Goal: Information Seeking & Learning: Learn about a topic

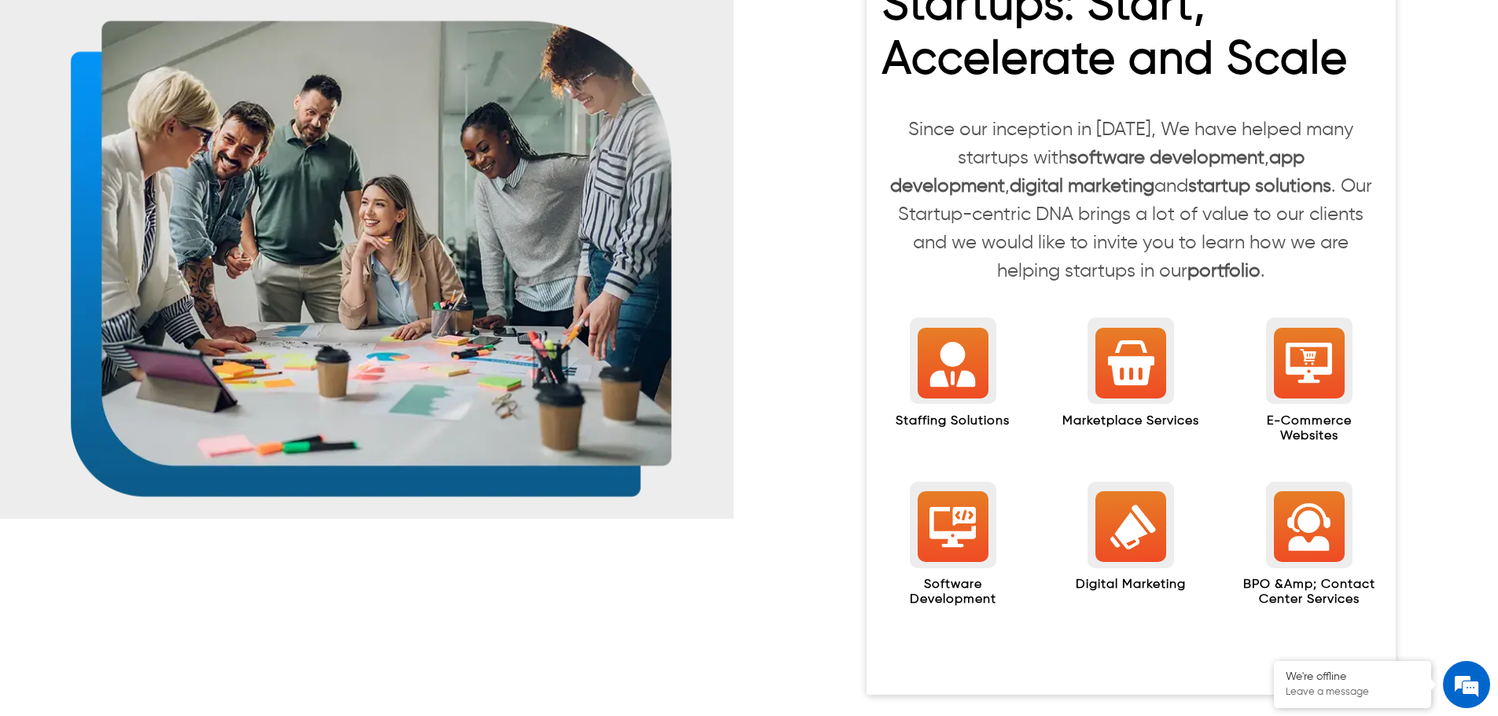
scroll to position [1415, 0]
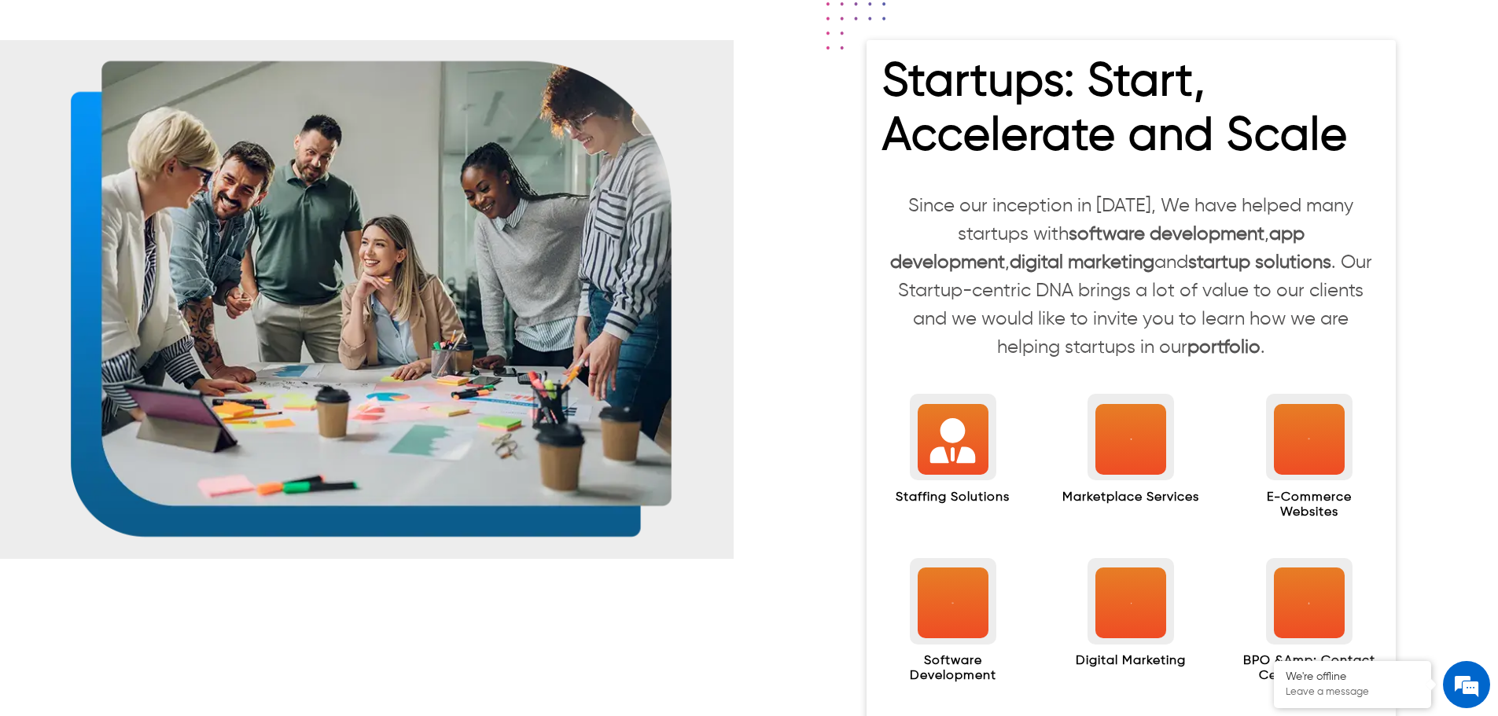
click at [962, 429] on icon at bounding box center [953, 440] width 46 height 45
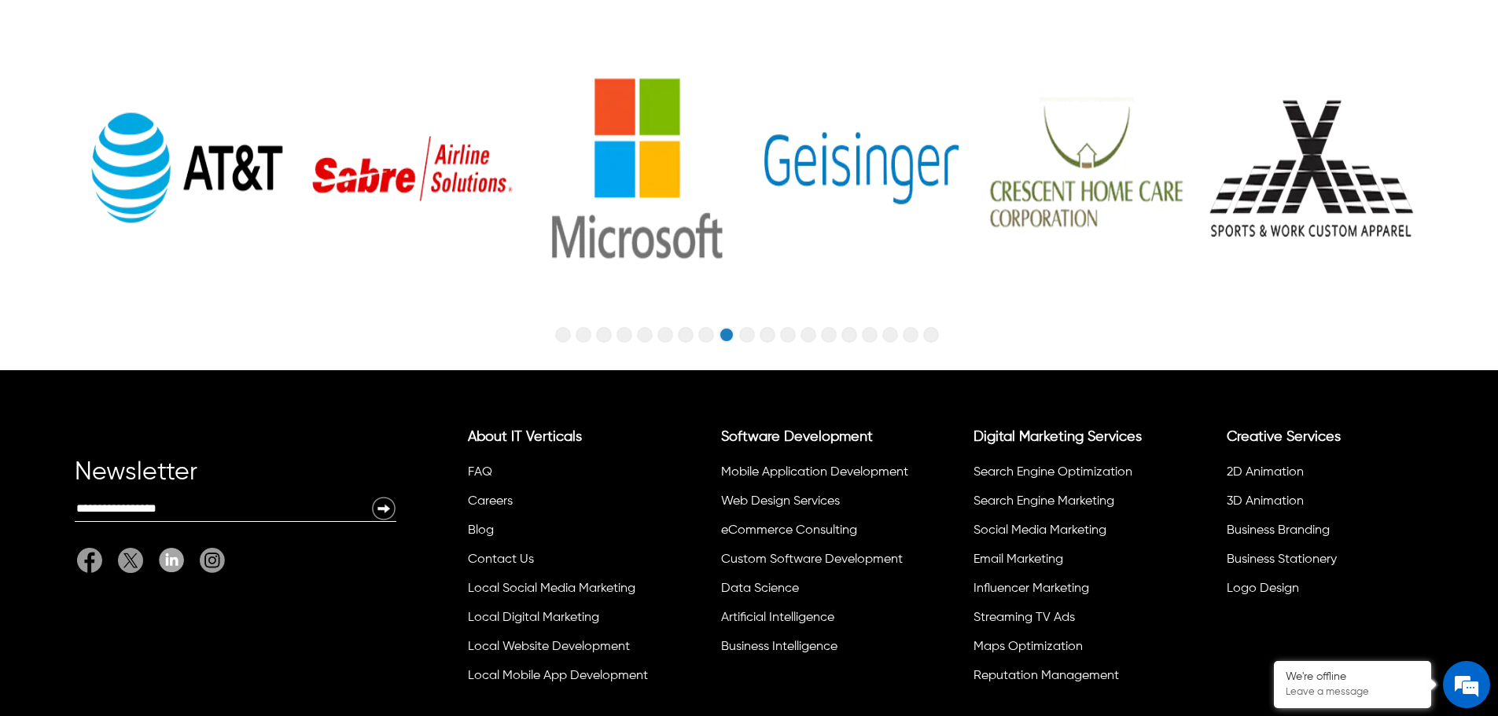
scroll to position [5184, 0]
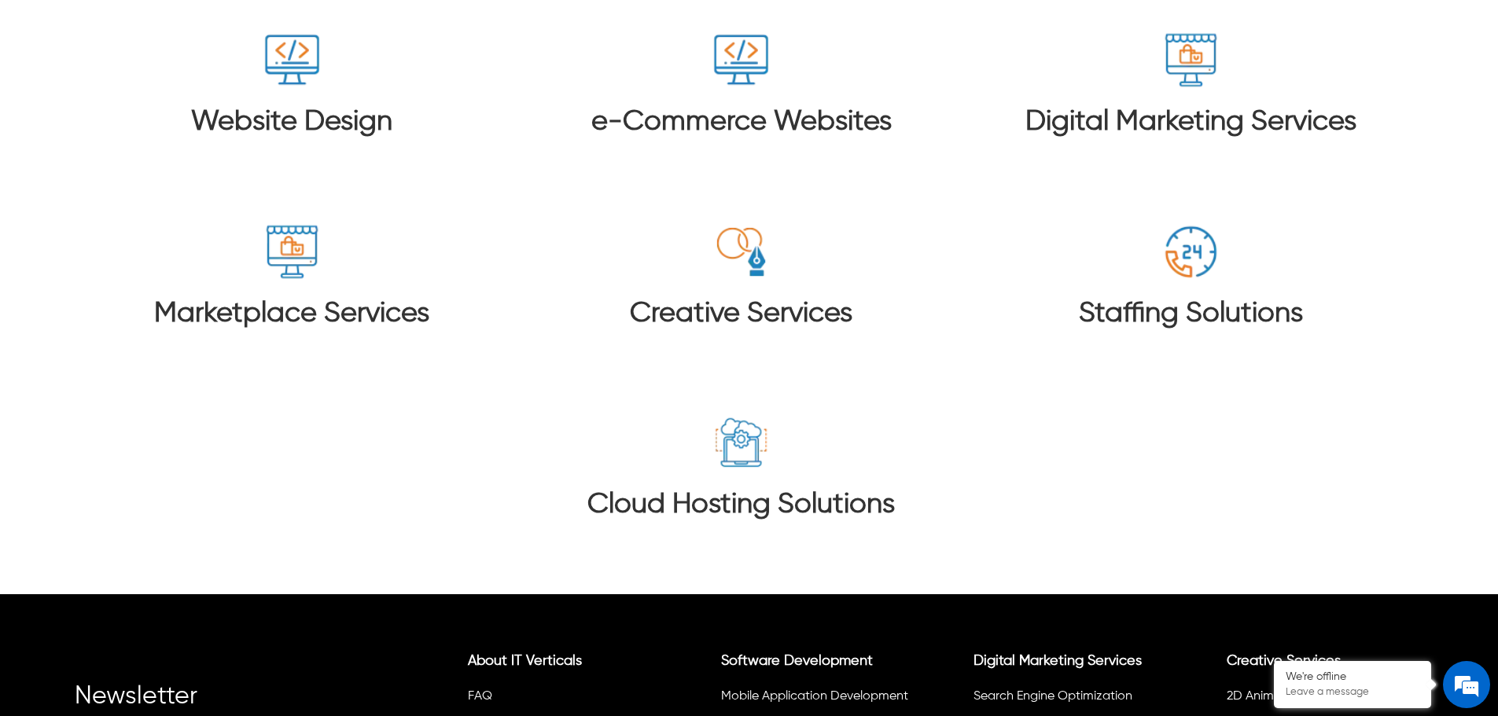
scroll to position [10350, 0]
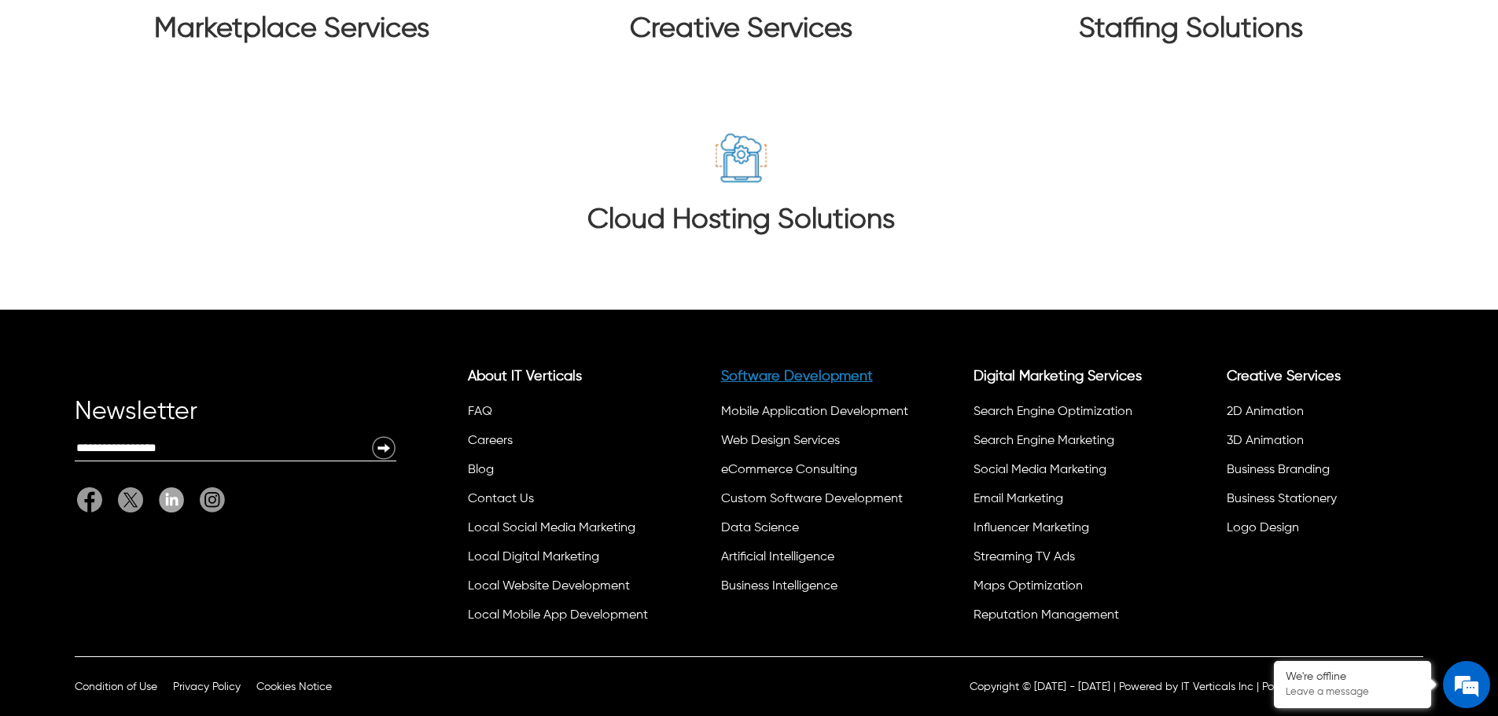
click at [795, 377] on link "Software Development" at bounding box center [797, 377] width 152 height 14
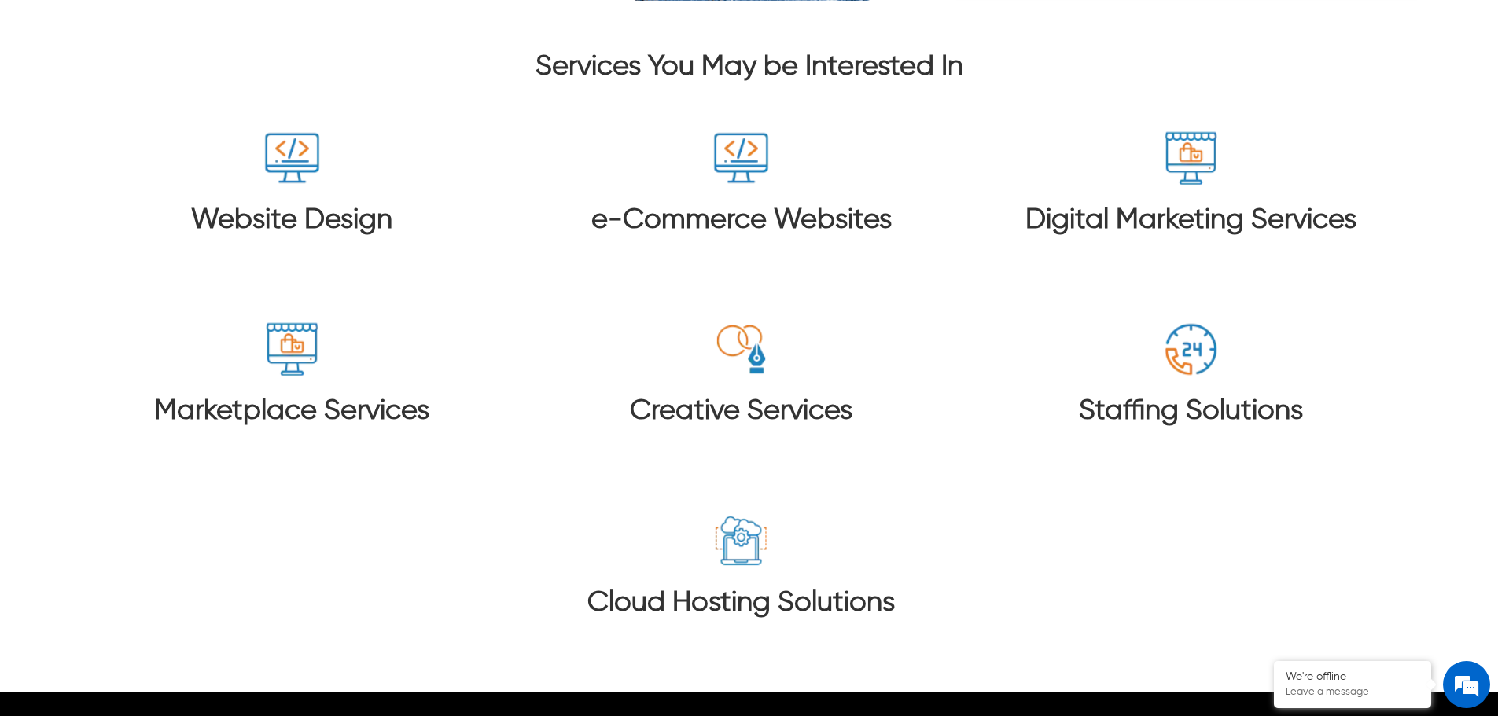
scroll to position [8815, 0]
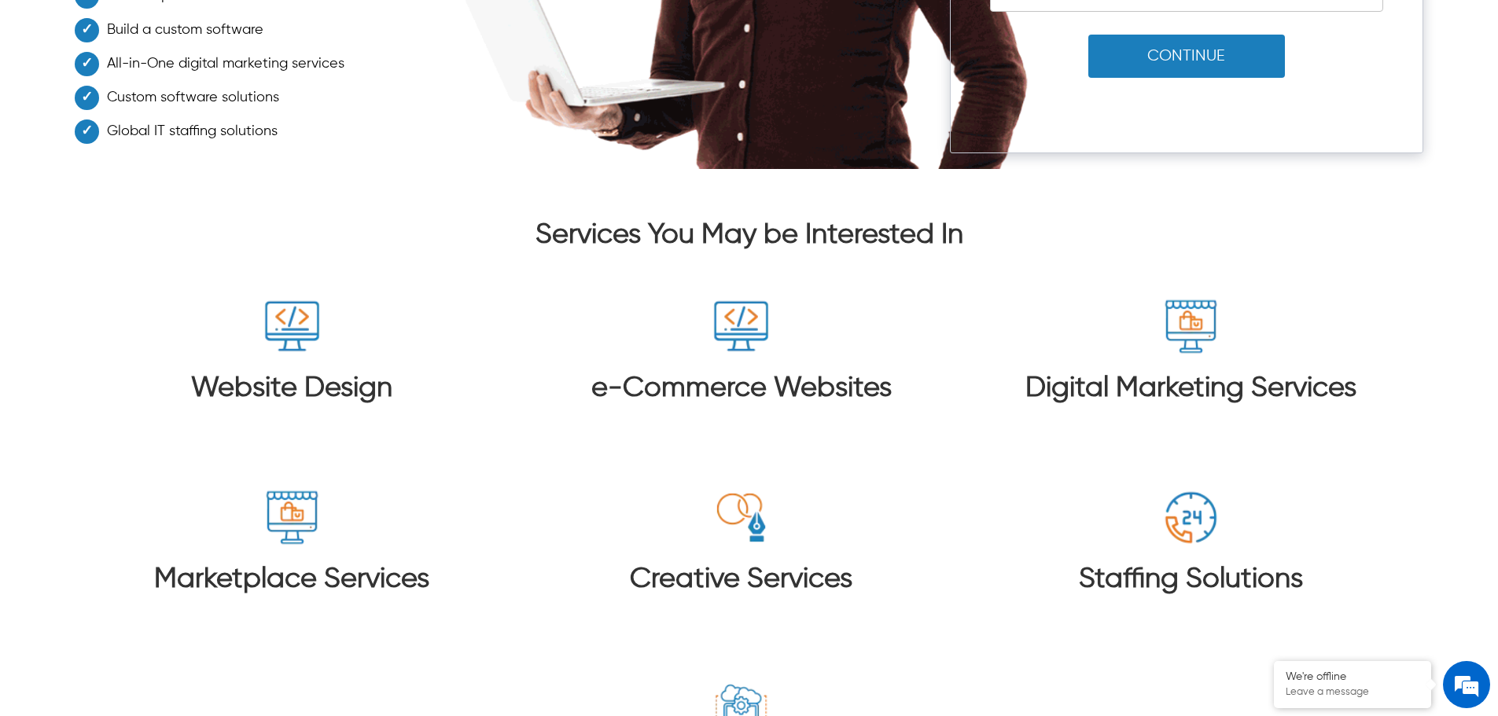
click at [265, 353] on img at bounding box center [292, 326] width 59 height 59
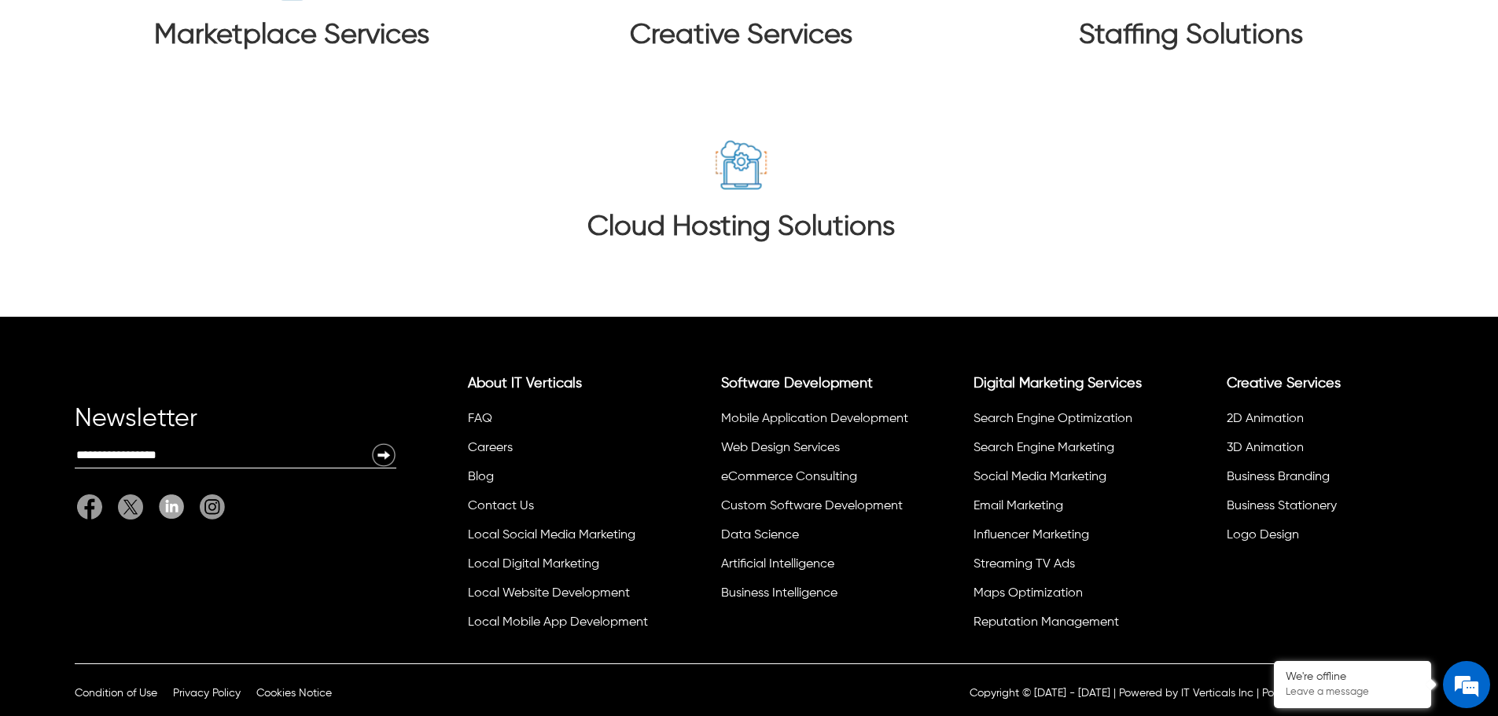
scroll to position [9365, 0]
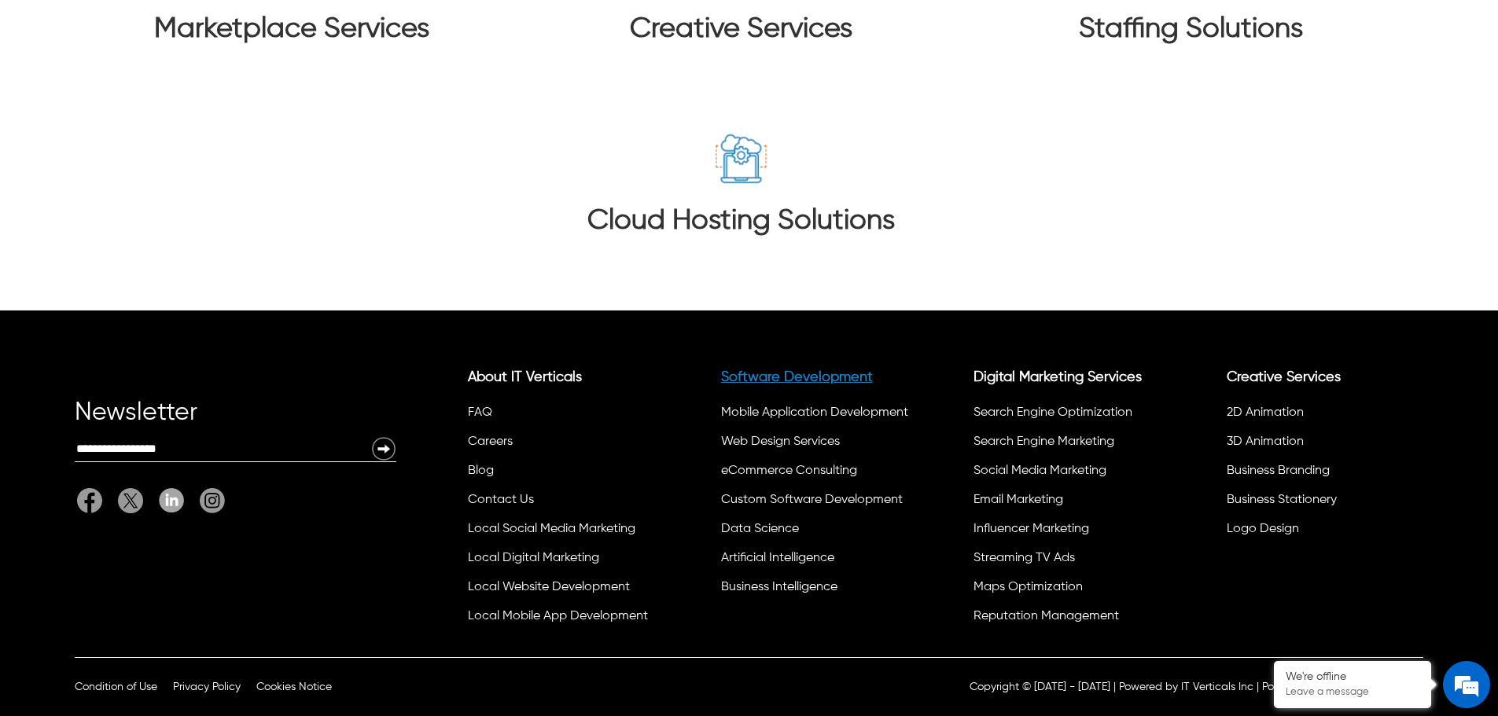
click at [799, 381] on link "Software Development" at bounding box center [797, 377] width 152 height 14
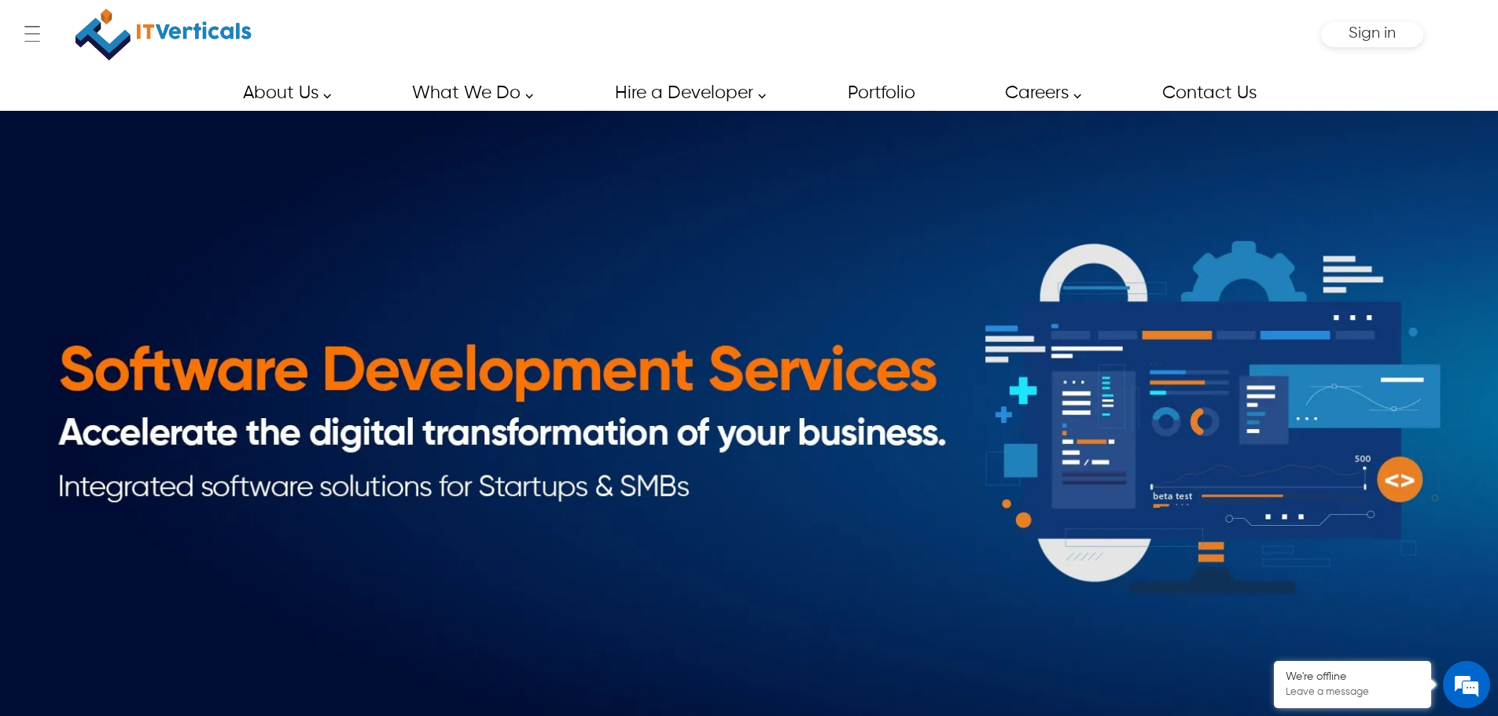
scroll to position [0, 0]
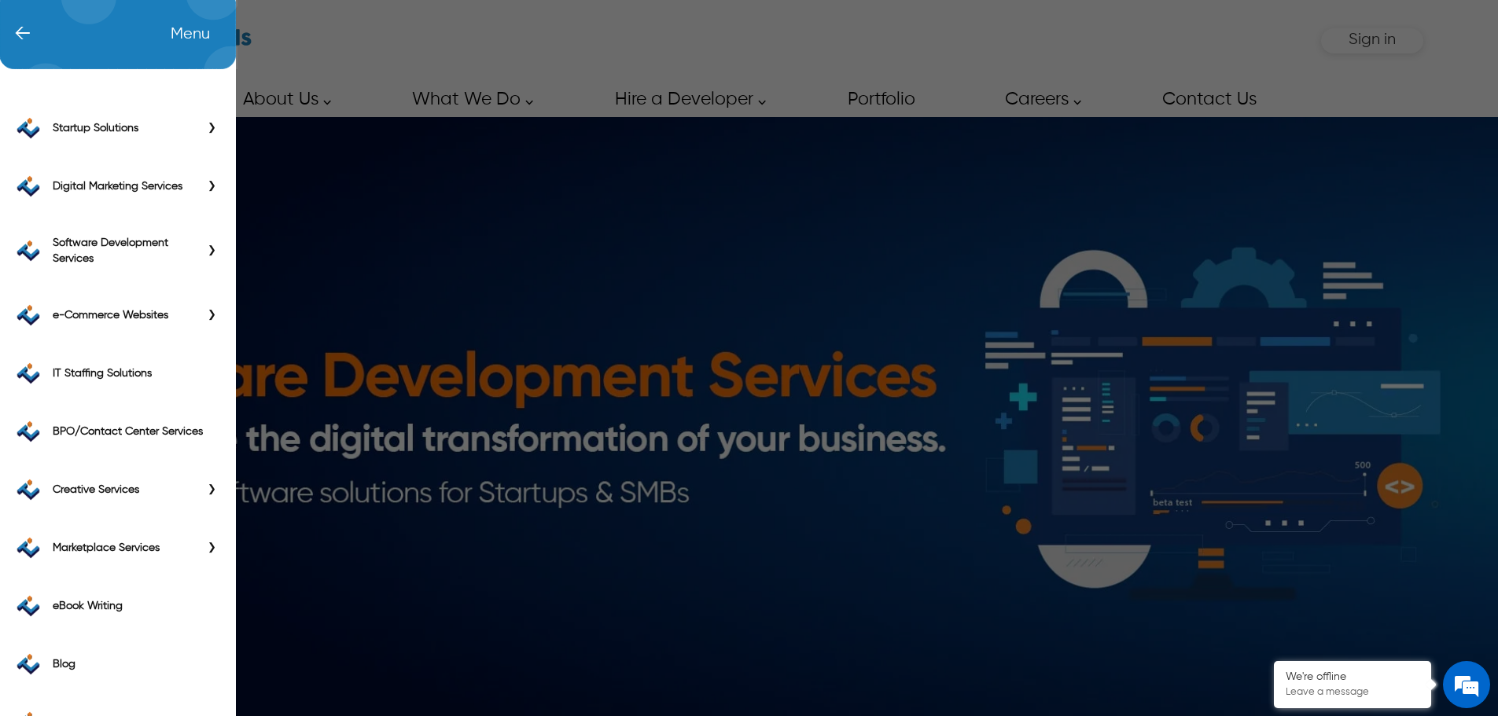
click at [75, 46] on div "← Menu Startup Solutions Software Development Digital Marketing Services IT Sta…" at bounding box center [749, 41] width 1349 height 82
click at [20, 39] on span "←" at bounding box center [14, 35] width 32 height 16
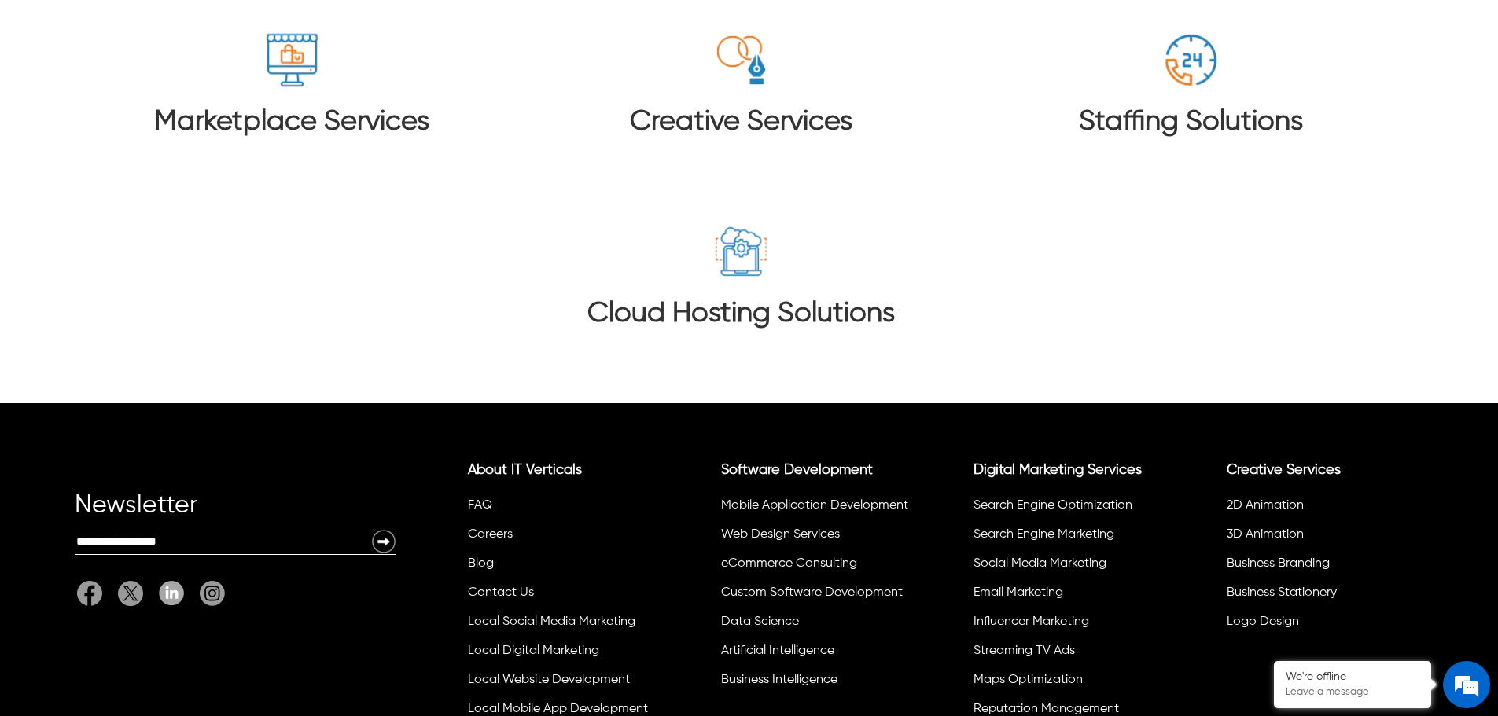
scroll to position [9365, 0]
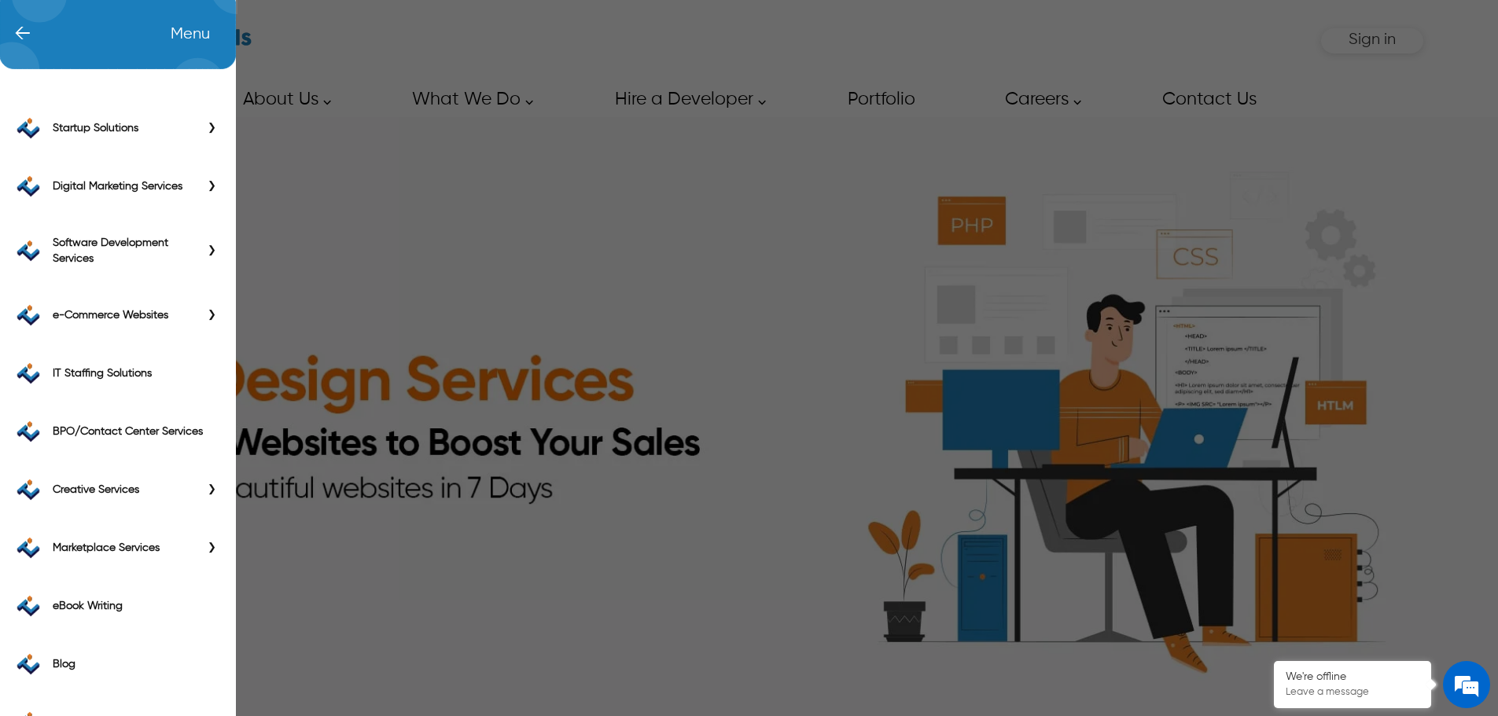
click at [75, 42] on div "← Menu Startup Solutions Software Development Digital Marketing Services IT Sta…" at bounding box center [749, 41] width 1349 height 82
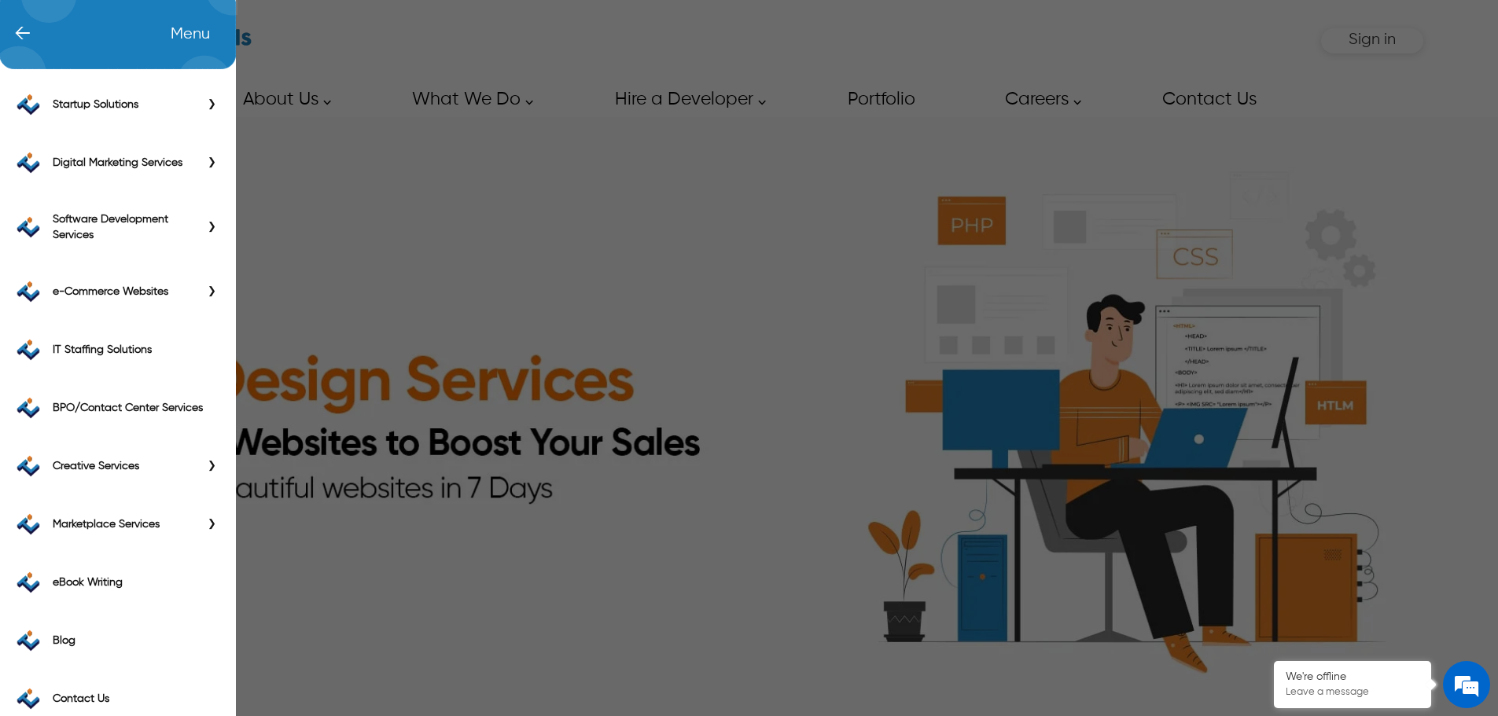
scroll to position [46, 0]
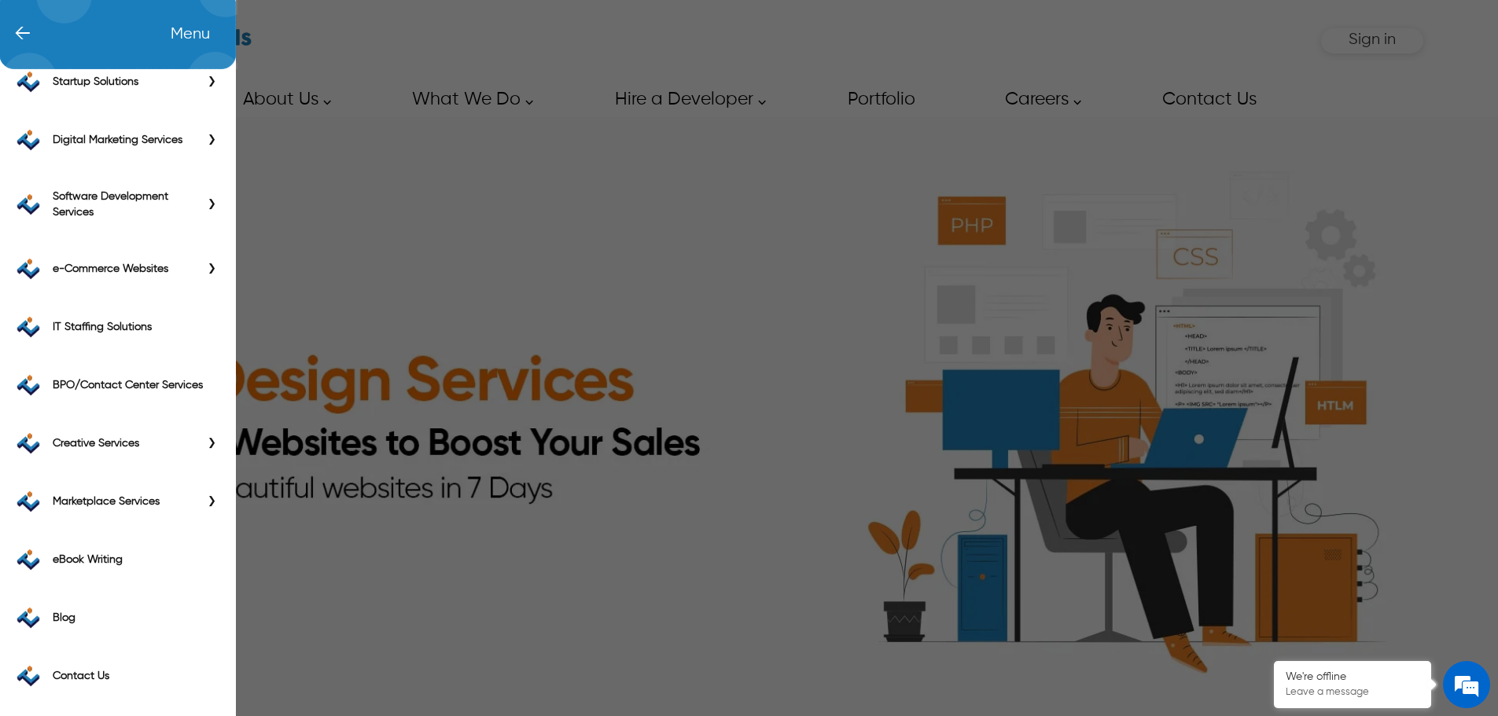
click at [29, 31] on span "←" at bounding box center [14, 35] width 32 height 16
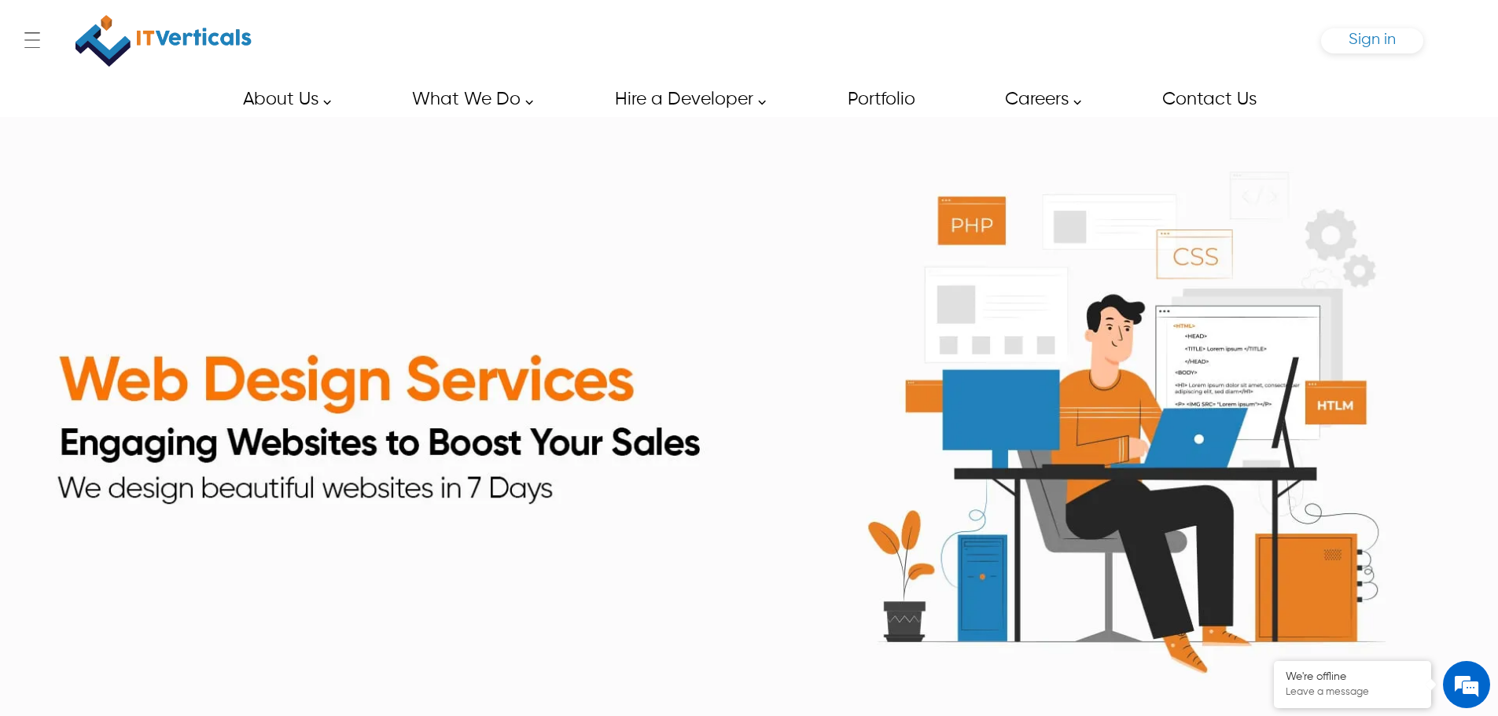
click at [1356, 41] on span "Sign in" at bounding box center [1372, 39] width 47 height 17
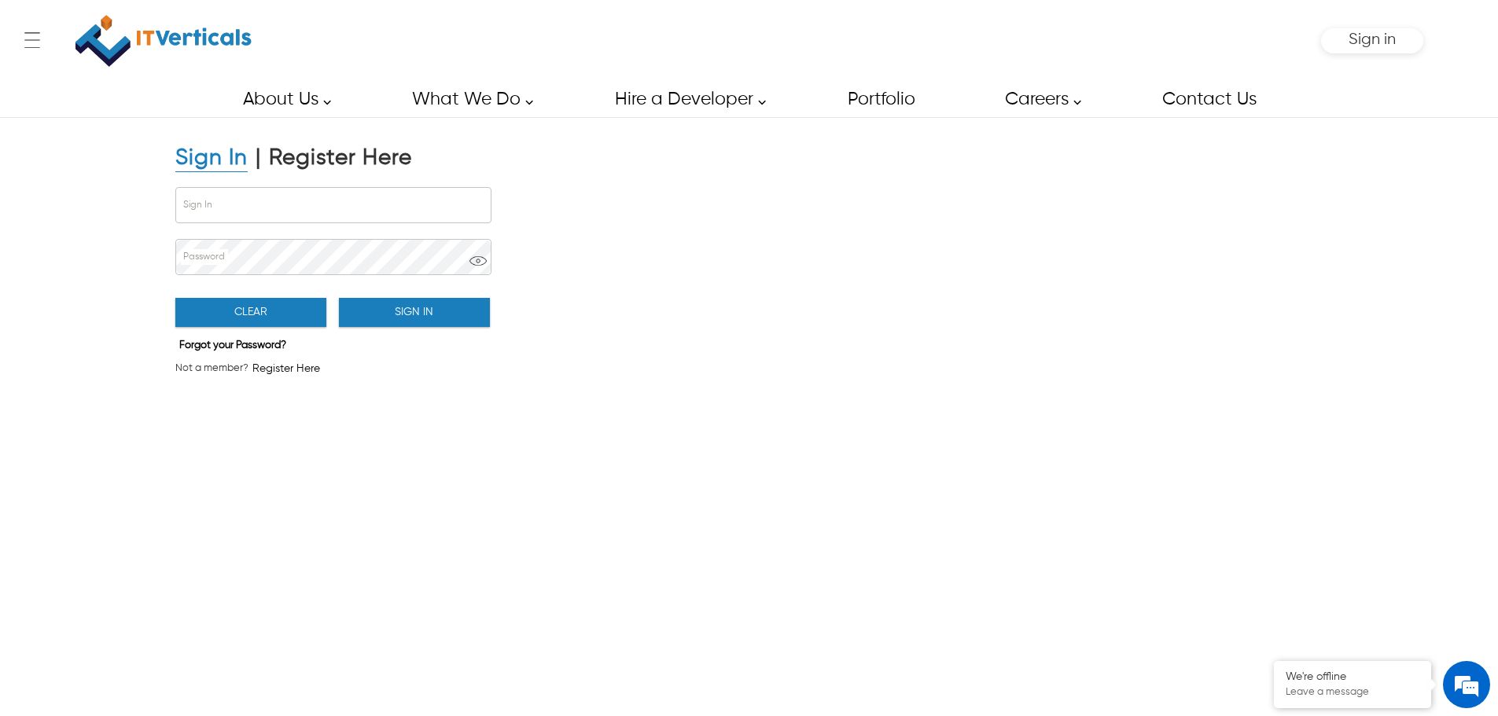
click at [318, 156] on div "Register Here" at bounding box center [340, 159] width 143 height 28
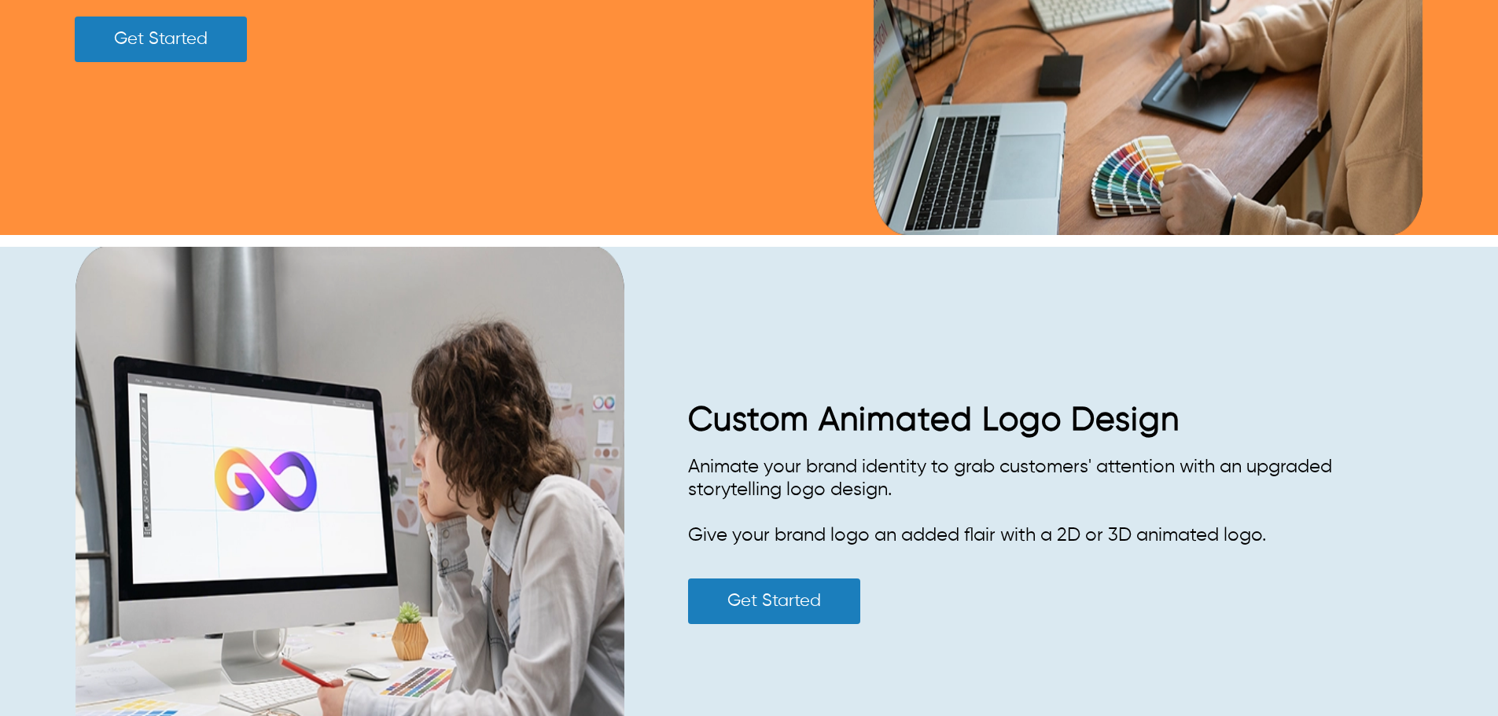
scroll to position [1337, 0]
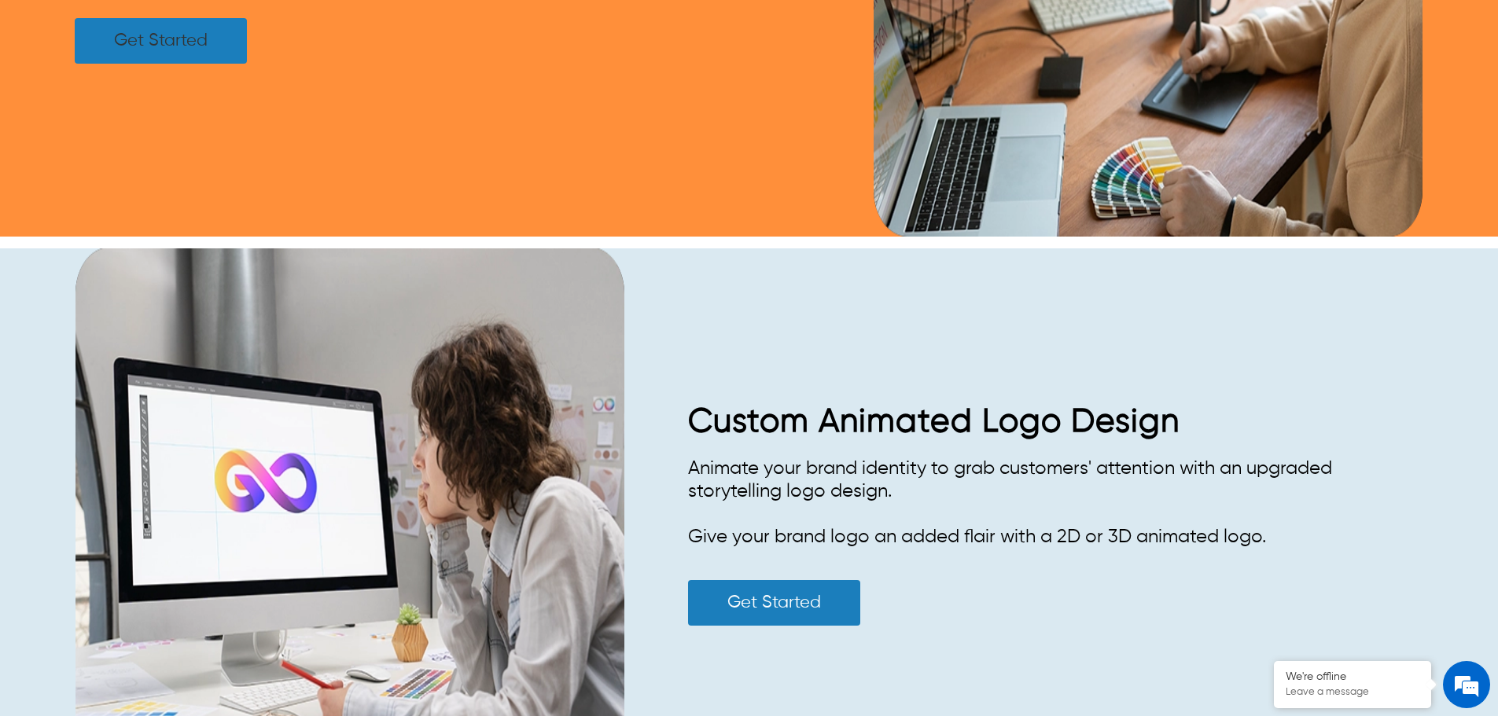
click at [229, 64] on link "Get Started" at bounding box center [161, 41] width 172 height 46
click at [791, 606] on link "Get Started" at bounding box center [774, 603] width 172 height 46
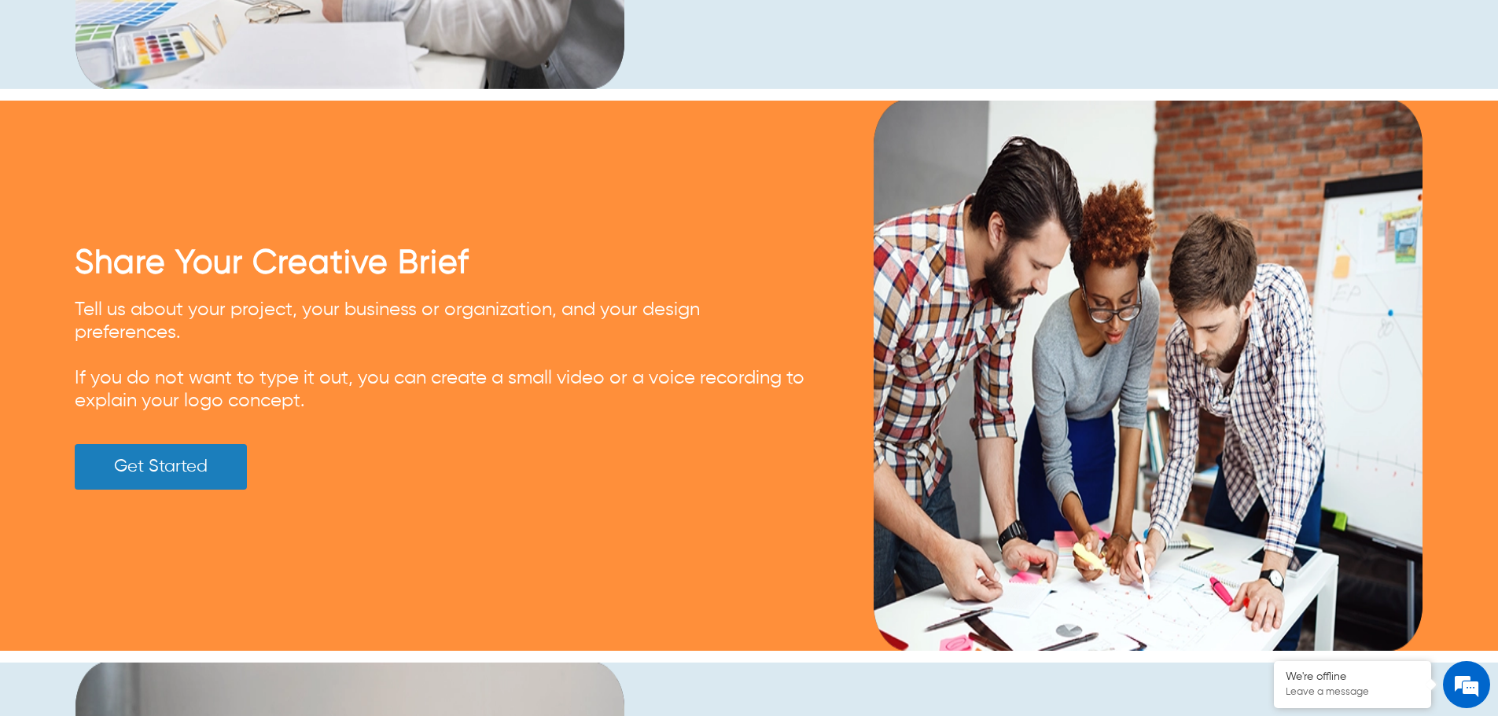
scroll to position [2202, 0]
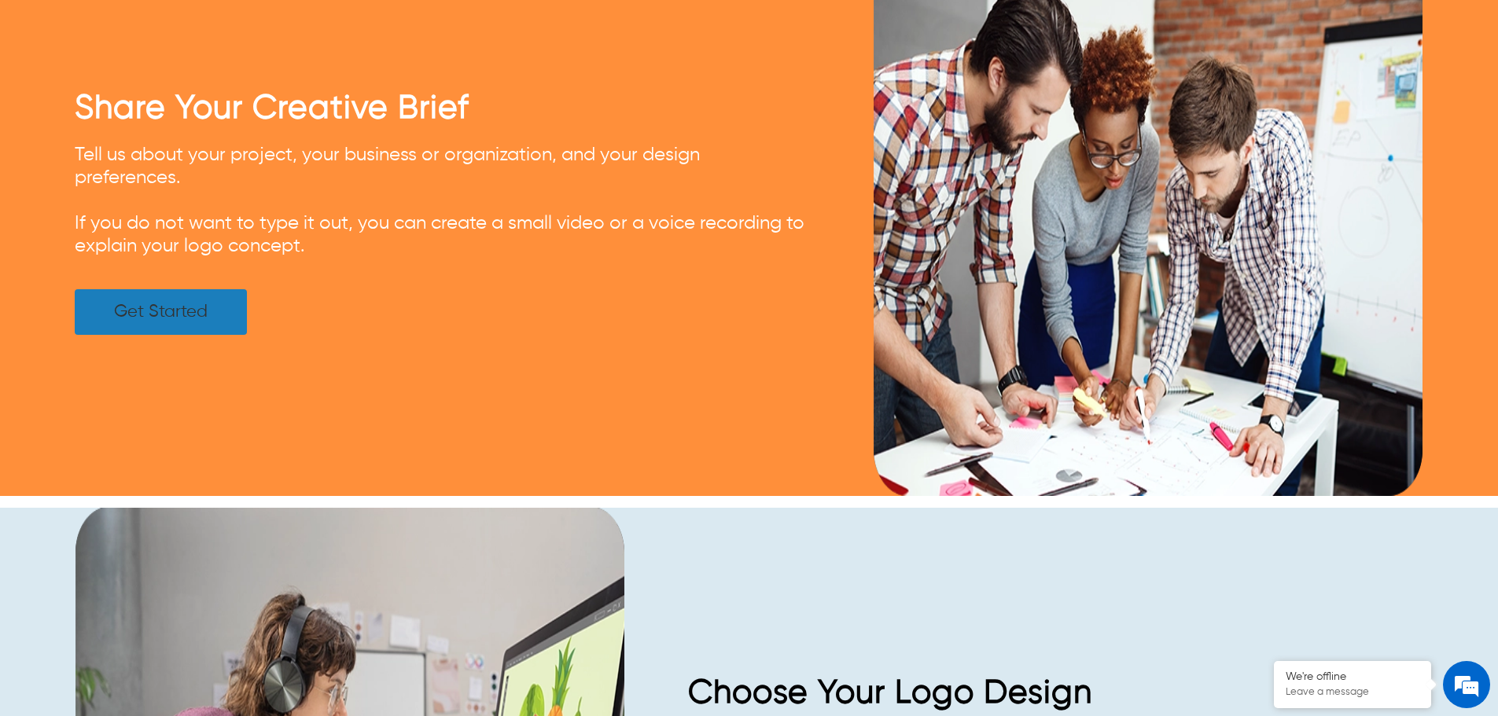
click at [197, 324] on link "Get Started" at bounding box center [161, 312] width 172 height 46
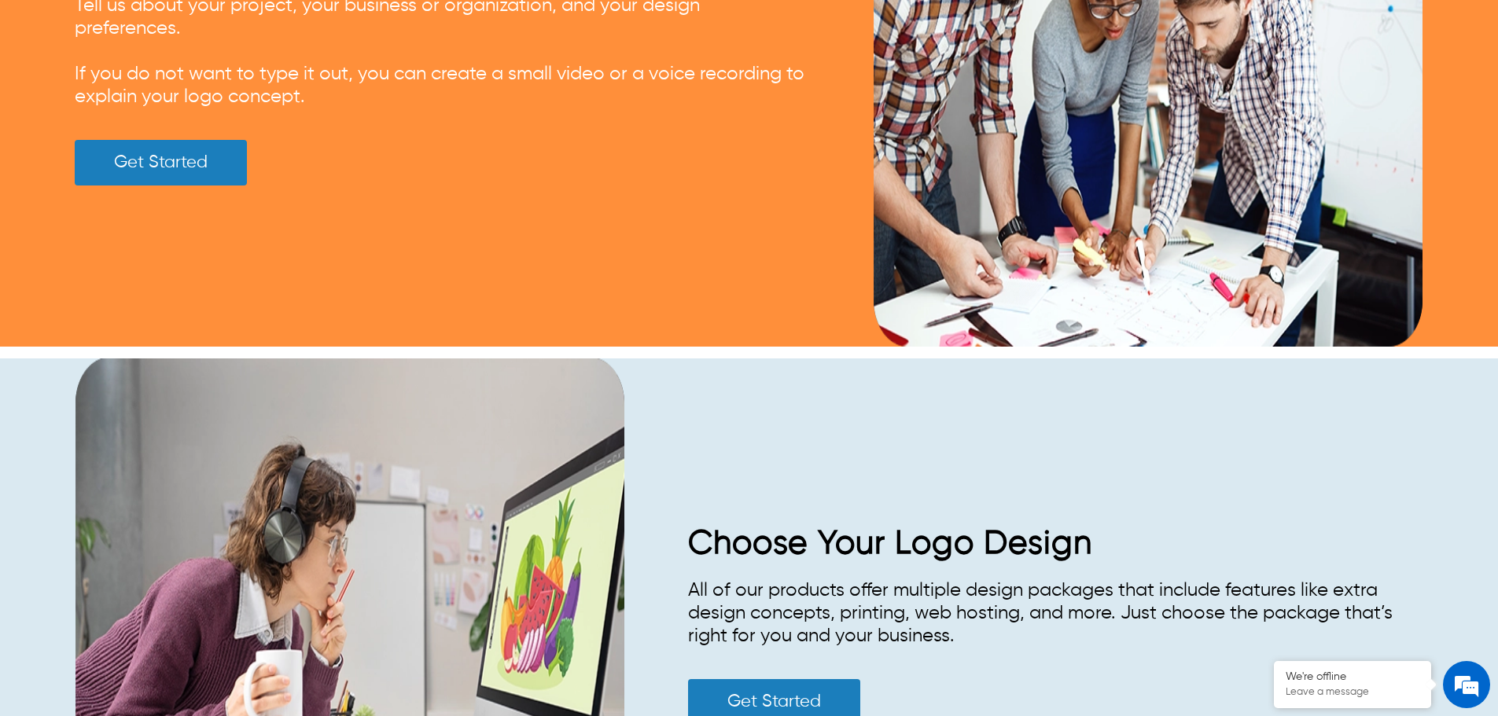
scroll to position [2674, 0]
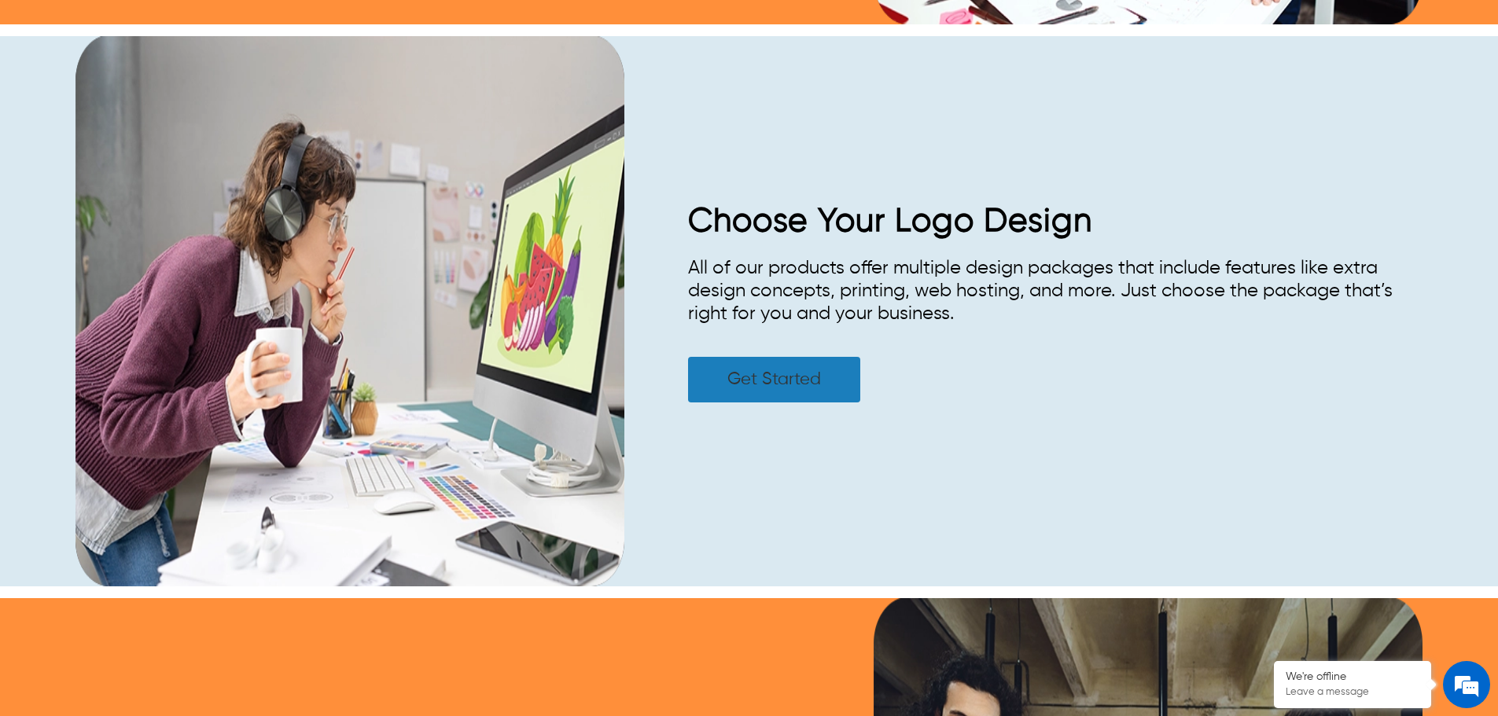
click at [727, 392] on link "Get Started" at bounding box center [774, 380] width 172 height 46
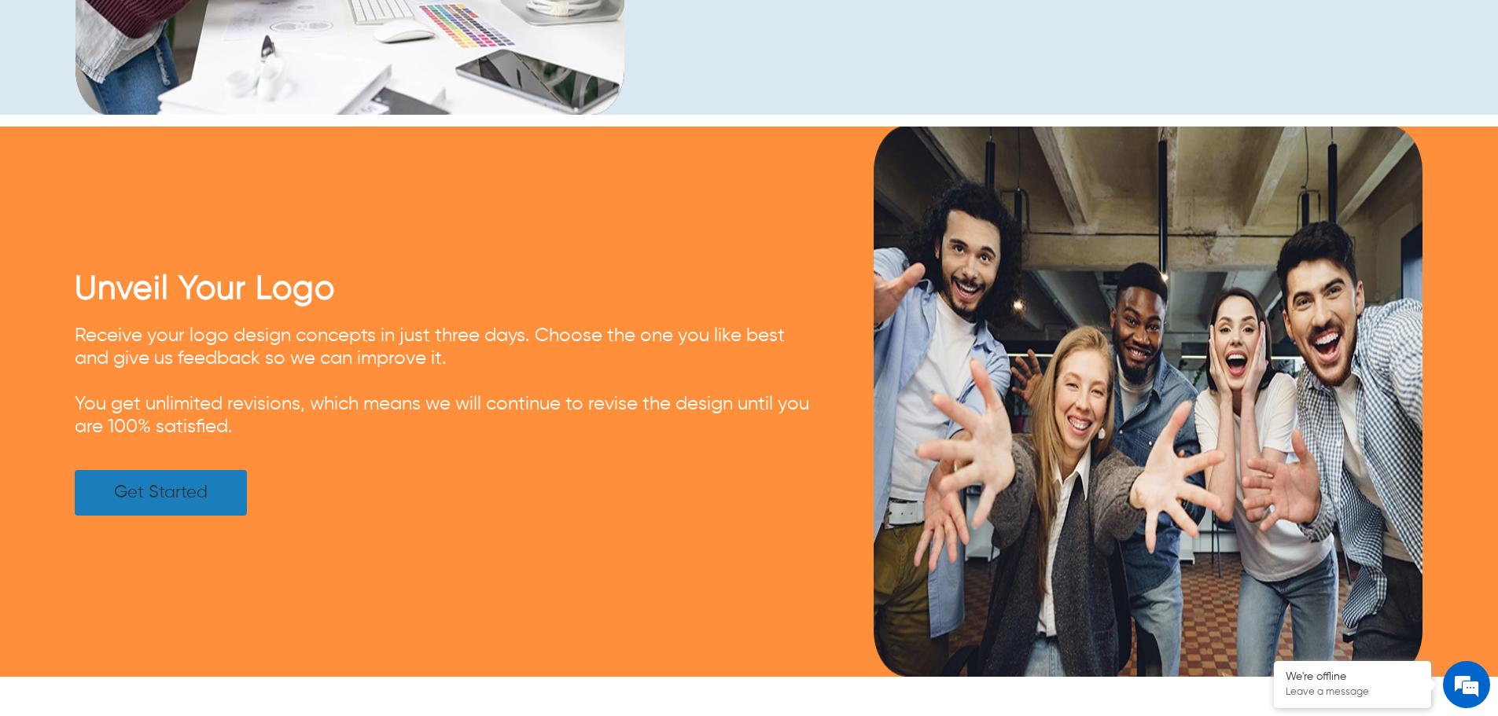
click at [161, 481] on link "Get Started" at bounding box center [161, 493] width 172 height 46
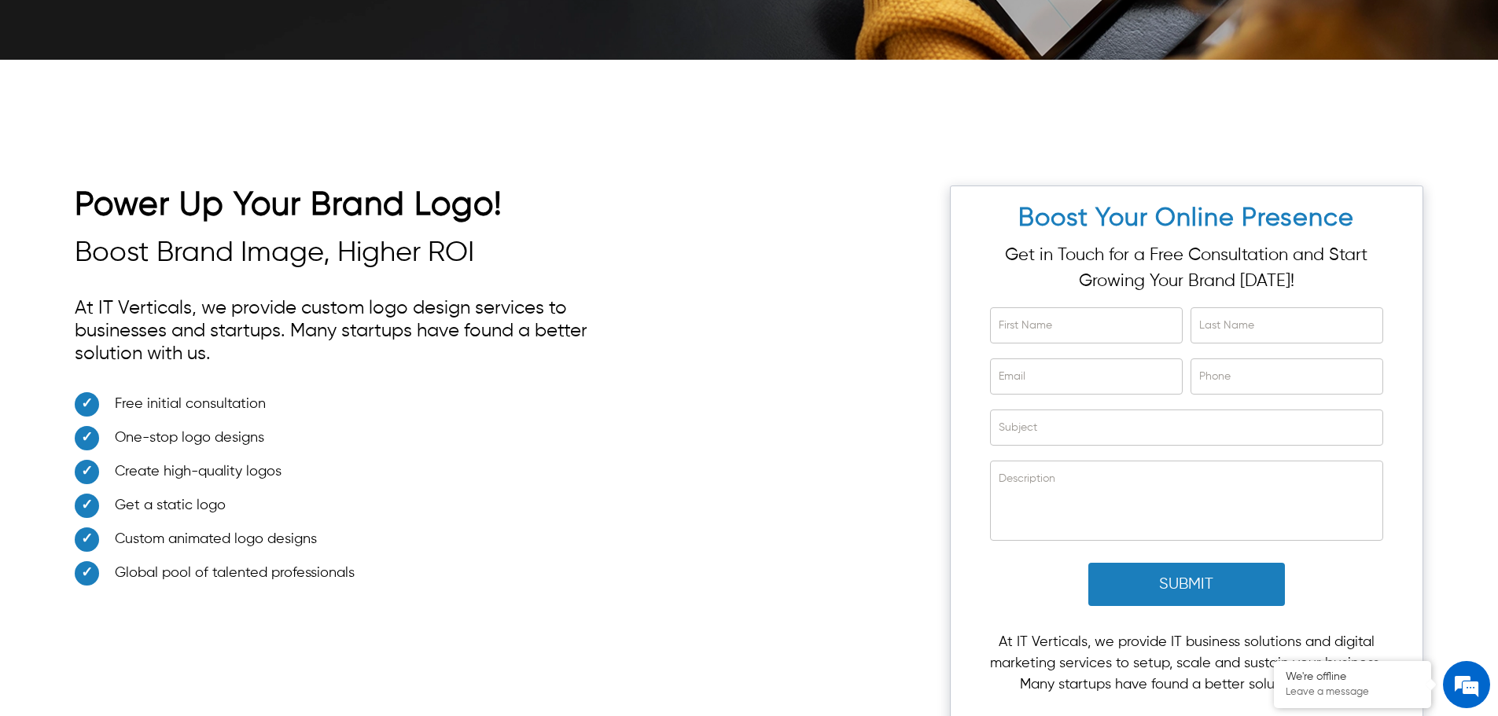
scroll to position [4482, 0]
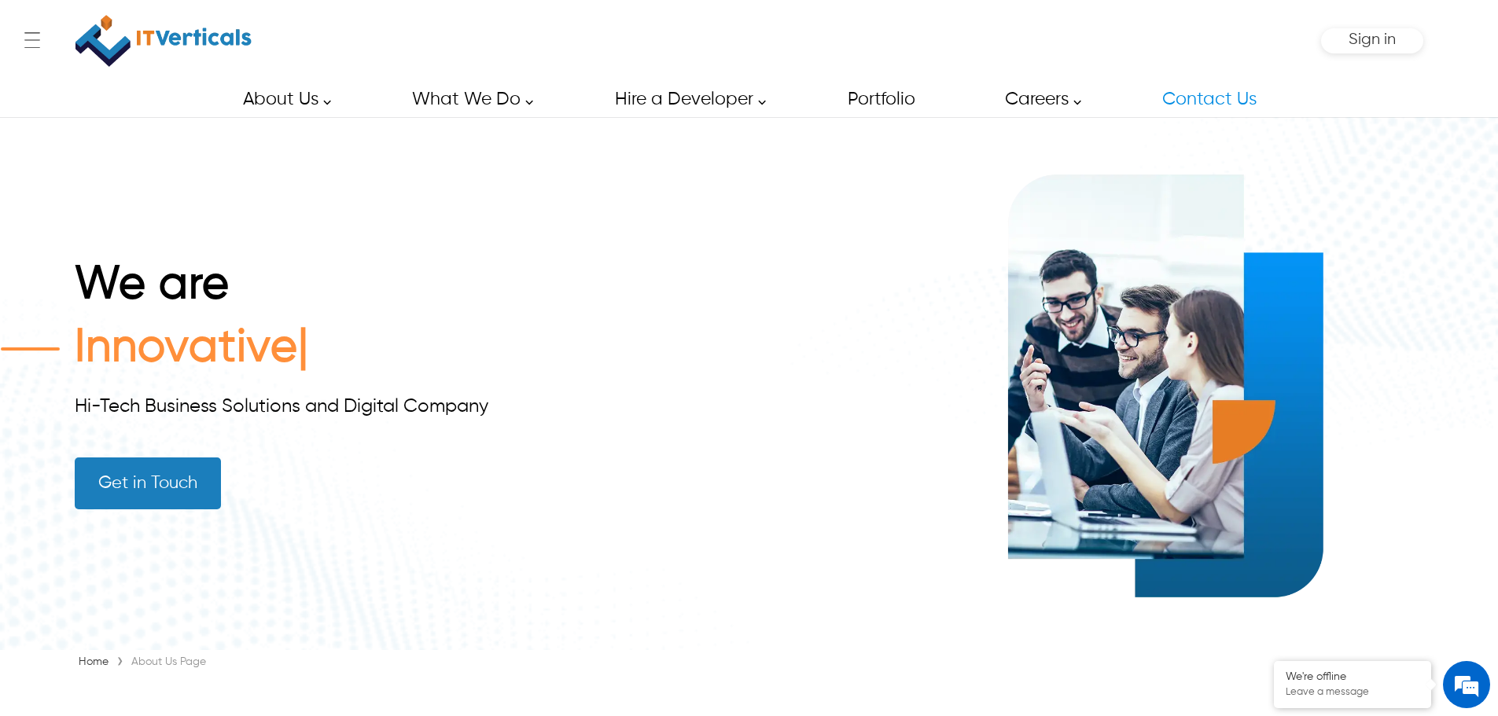
click at [1224, 96] on link "Contact Us" at bounding box center [1208, 99] width 129 height 35
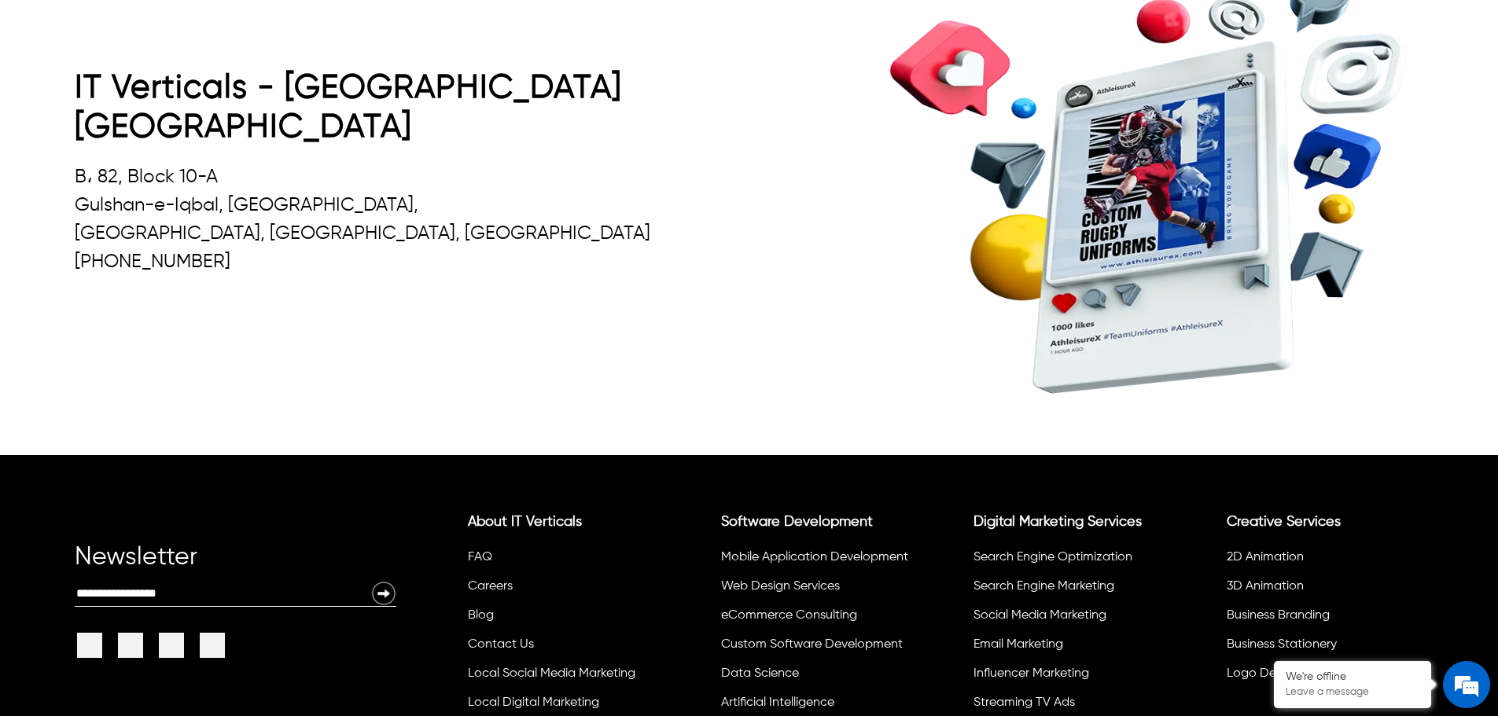
scroll to position [1640, 0]
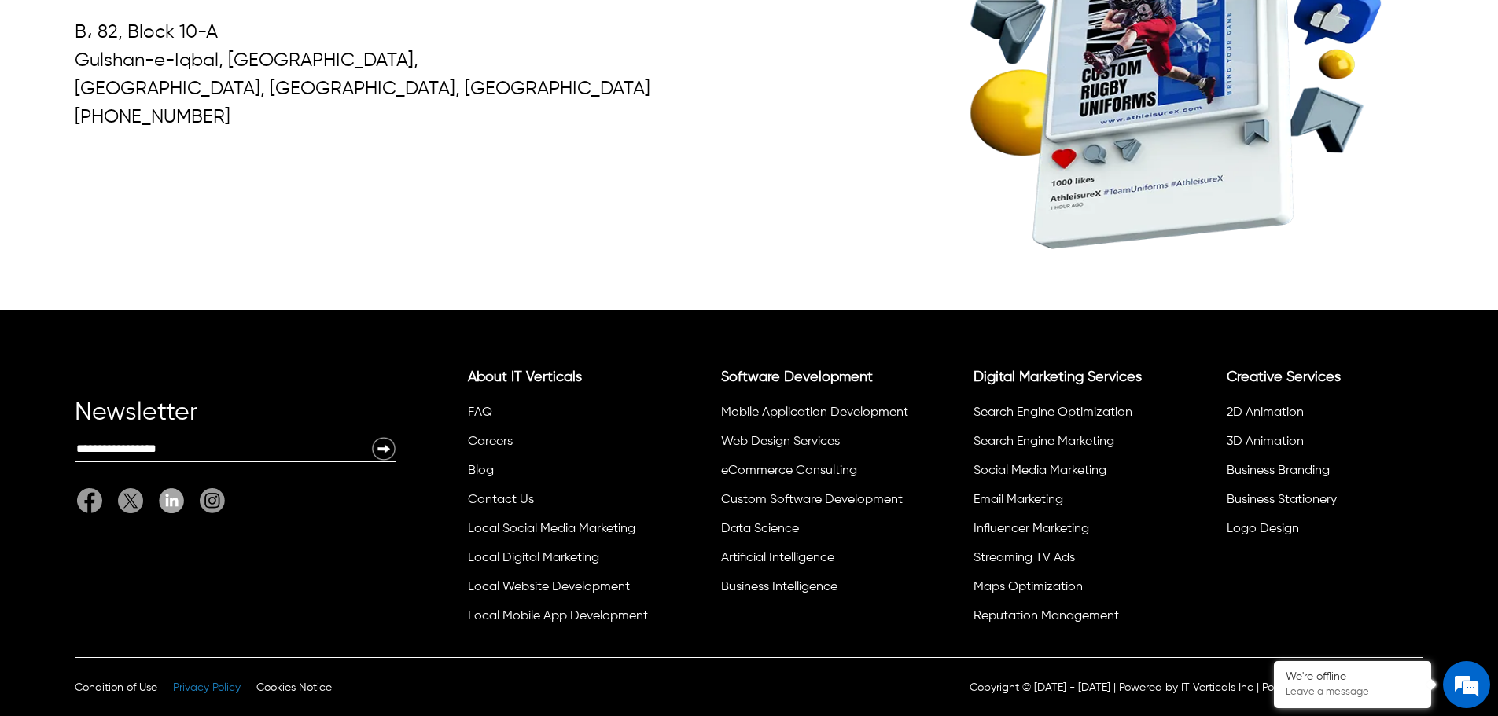
click at [208, 691] on span "Privacy Policy" at bounding box center [207, 688] width 68 height 11
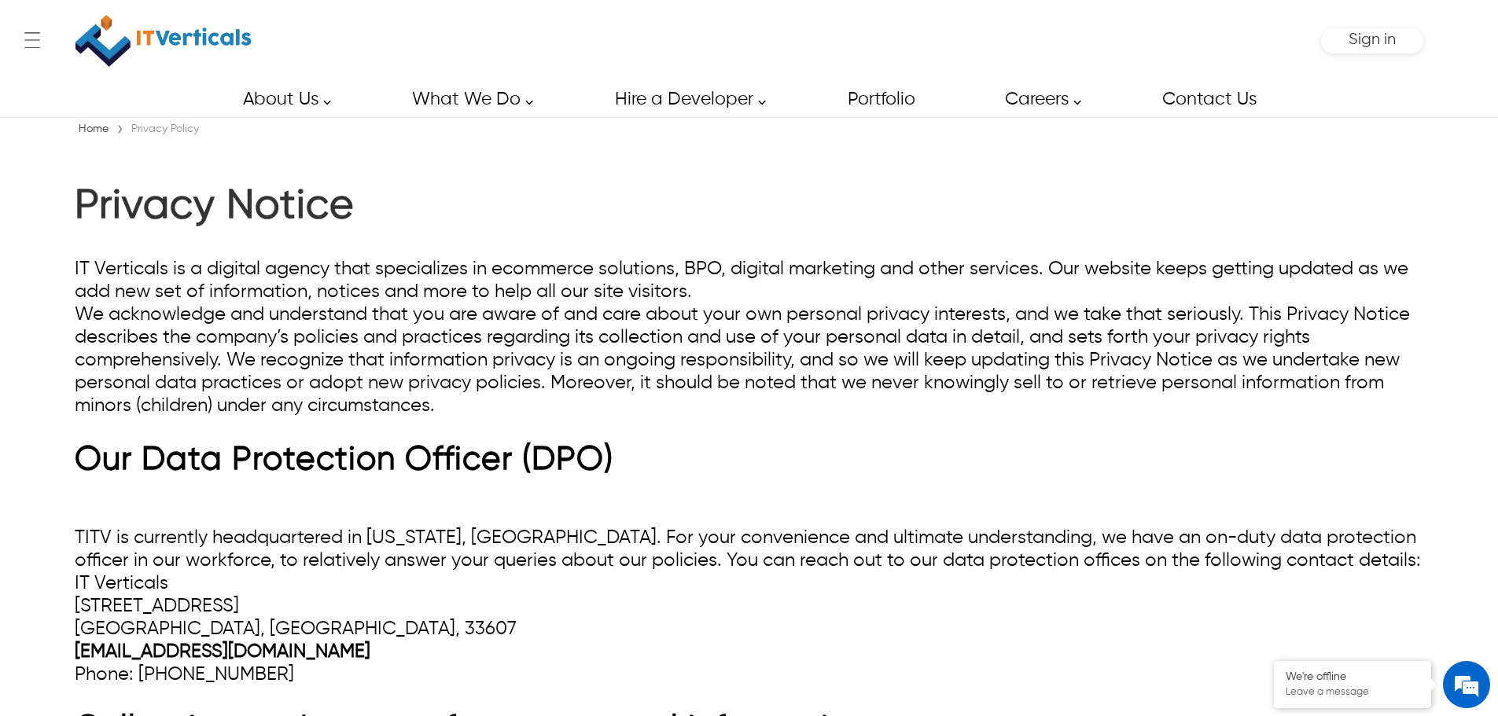
click at [580, 645] on div "dpo@itverticals.com" at bounding box center [749, 652] width 1349 height 23
click at [192, 33] on img at bounding box center [163, 41] width 176 height 66
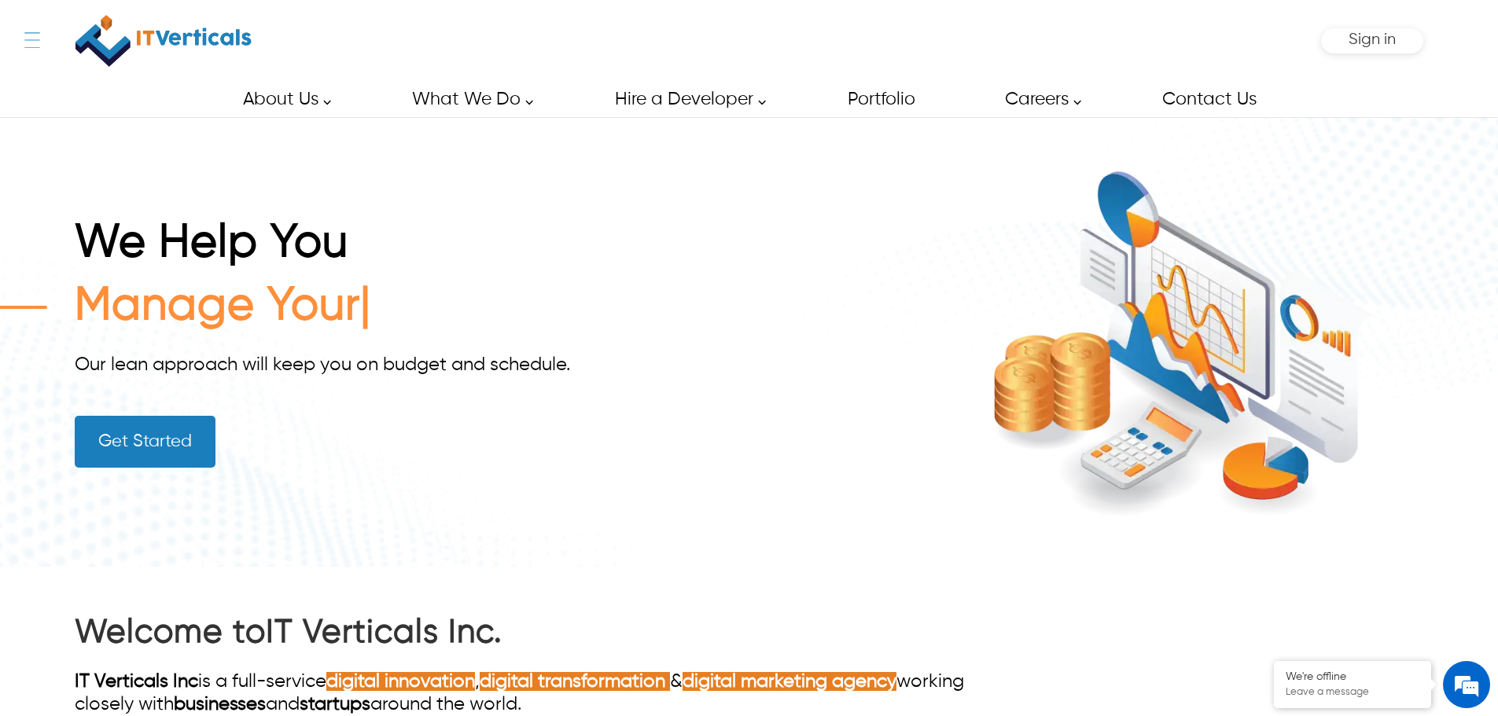
click at [75, 37] on div "← Menu Startup Solutions Software Development Digital Marketing Services IT Sta…" at bounding box center [749, 41] width 1349 height 82
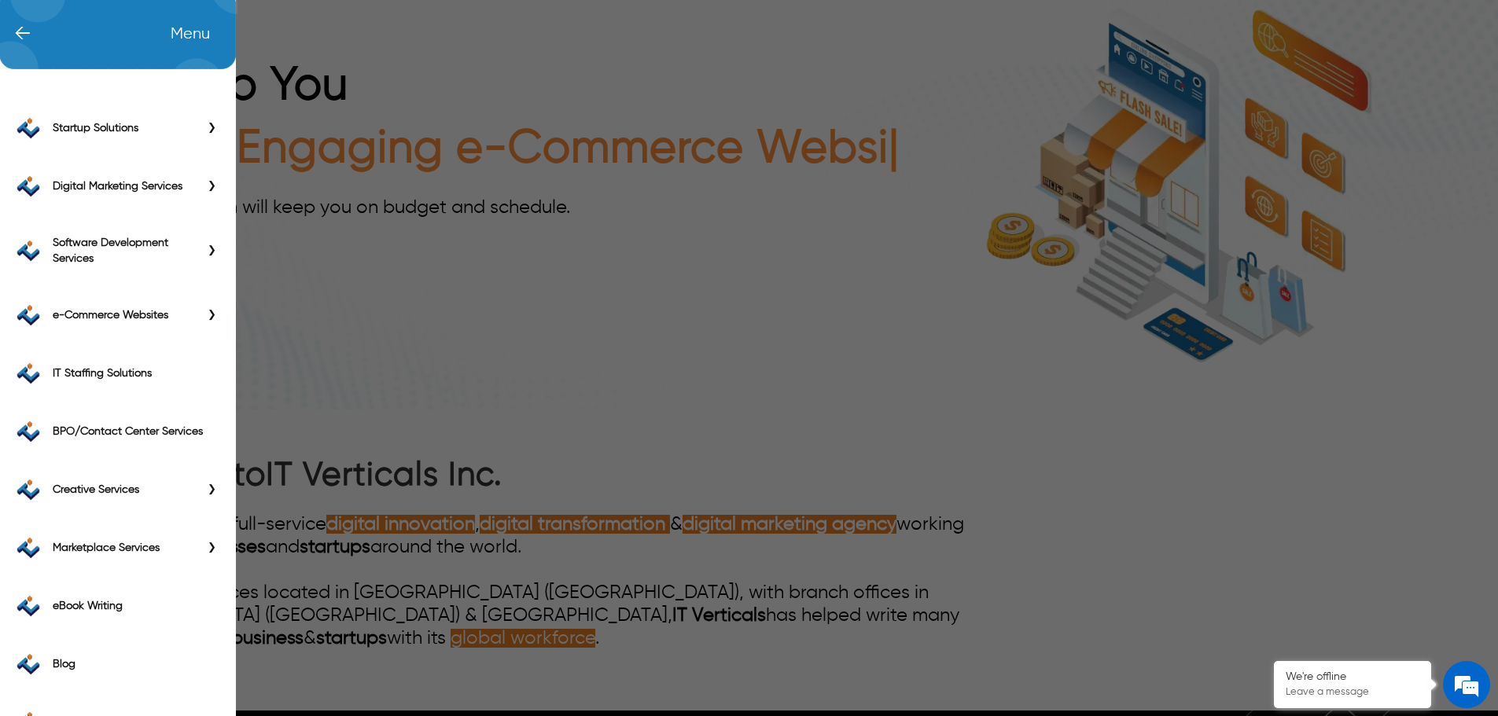
click at [17, 34] on span "←" at bounding box center [14, 35] width 32 height 16
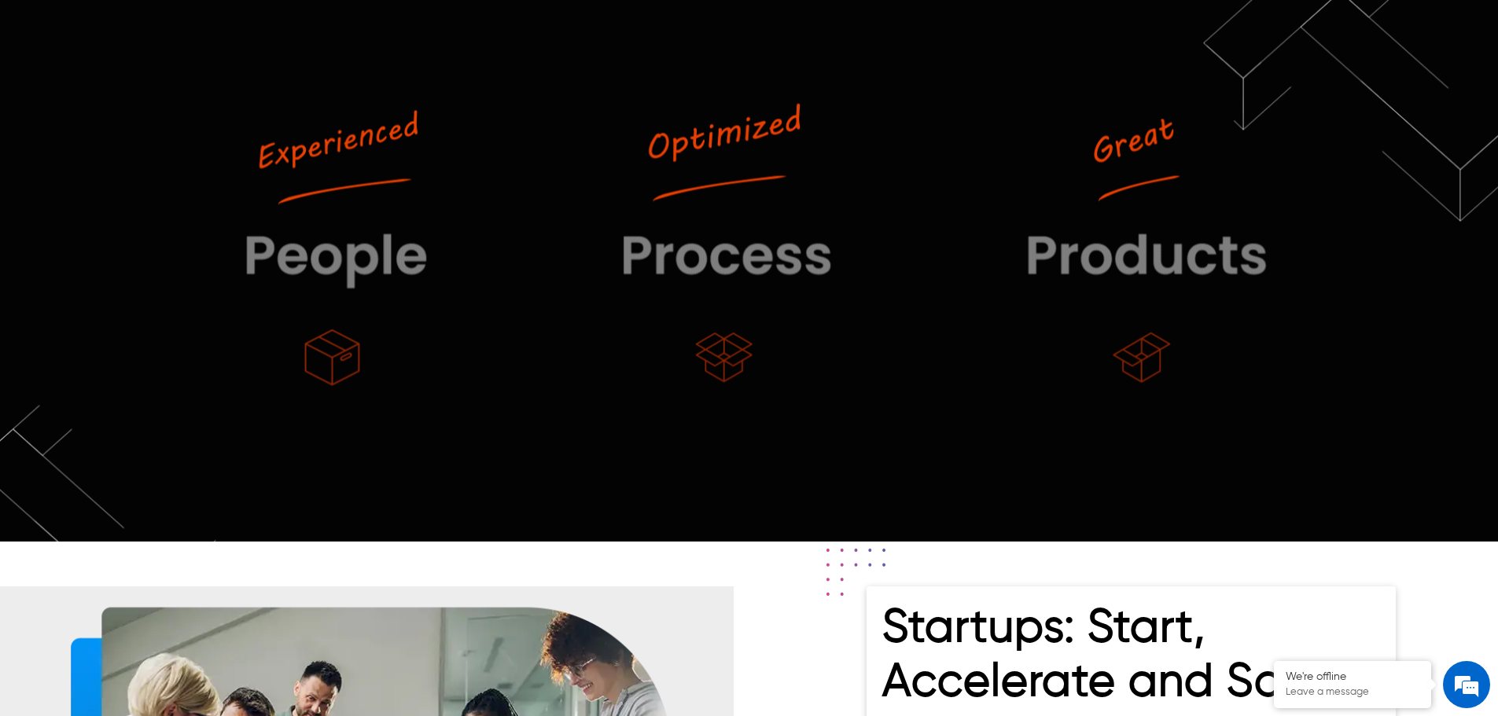
scroll to position [708, 0]
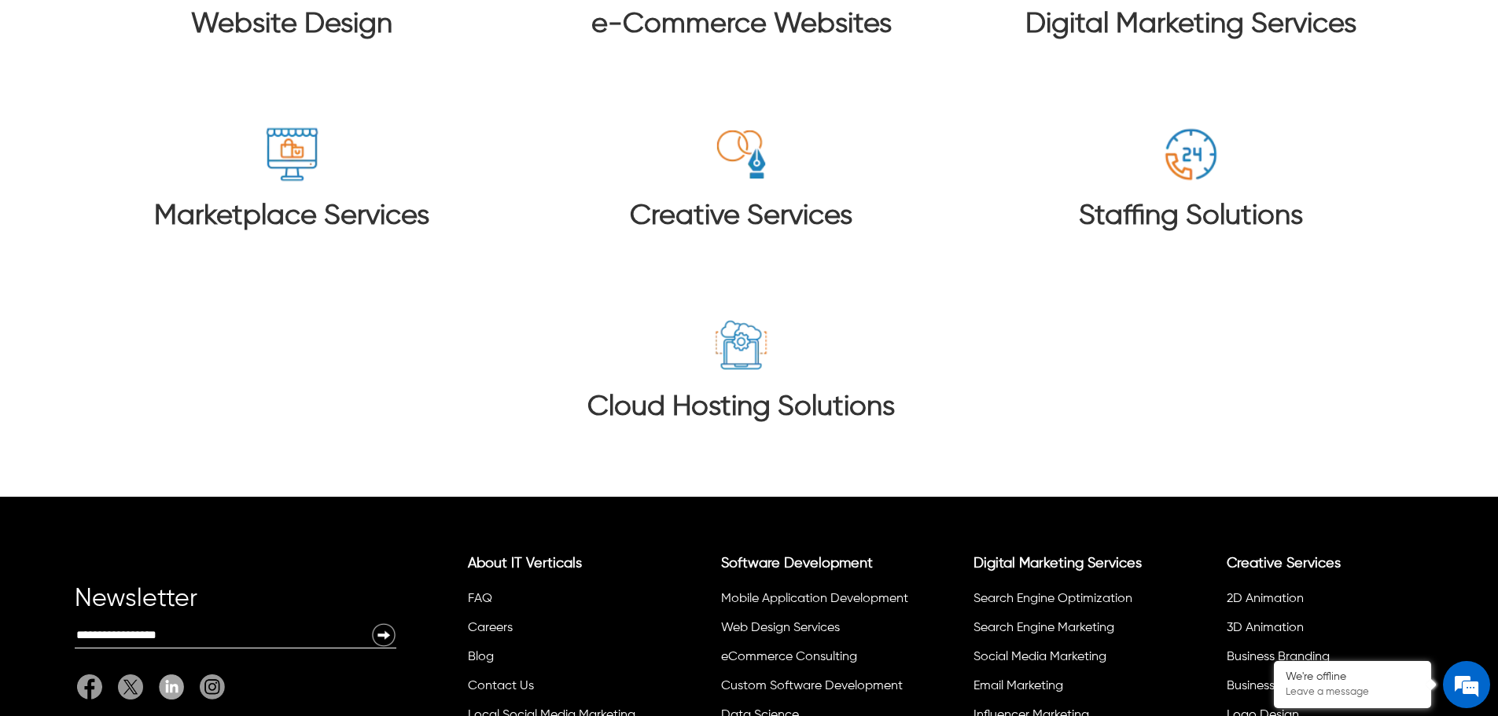
scroll to position [10350, 0]
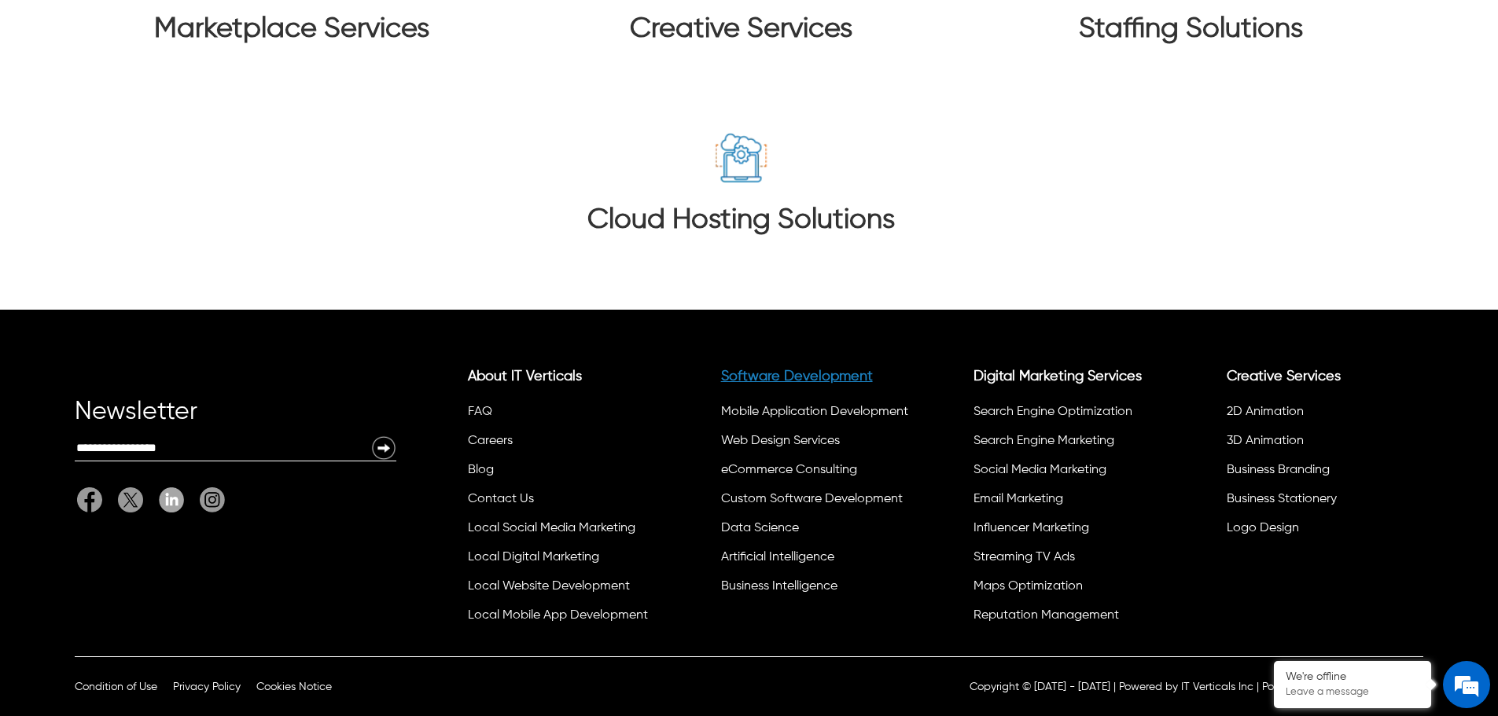
click at [749, 374] on link "Software Development" at bounding box center [797, 377] width 152 height 14
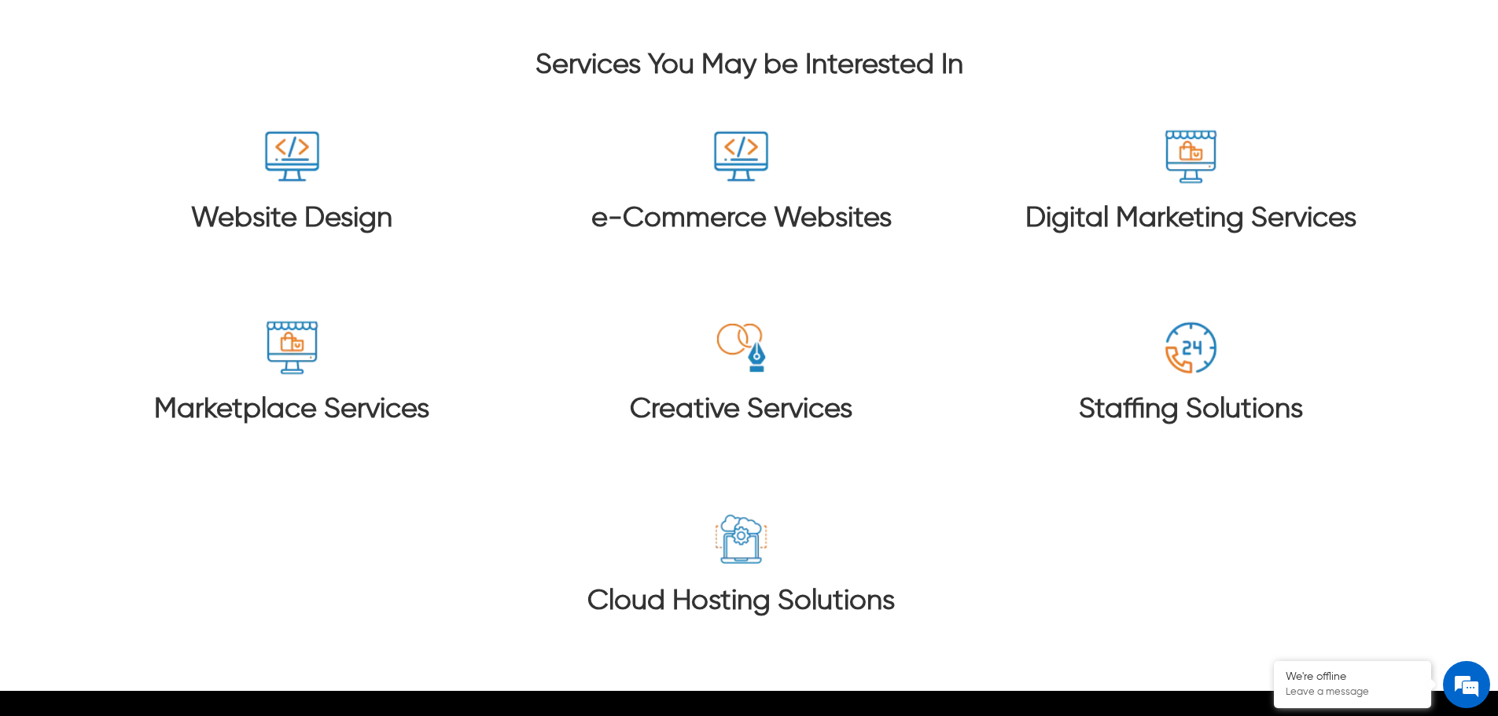
scroll to position [8893, 0]
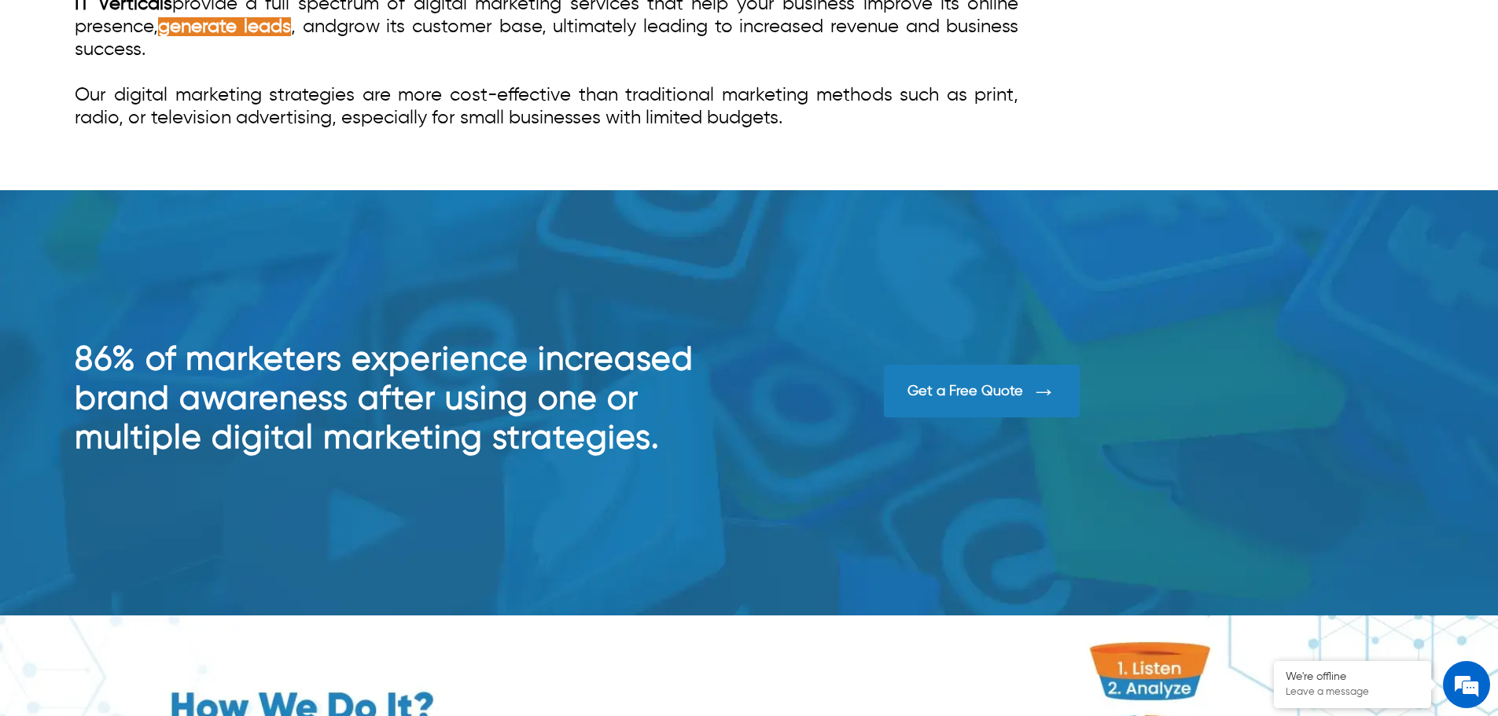
scroll to position [1022, 0]
